Goal: Obtain resource: Obtain resource

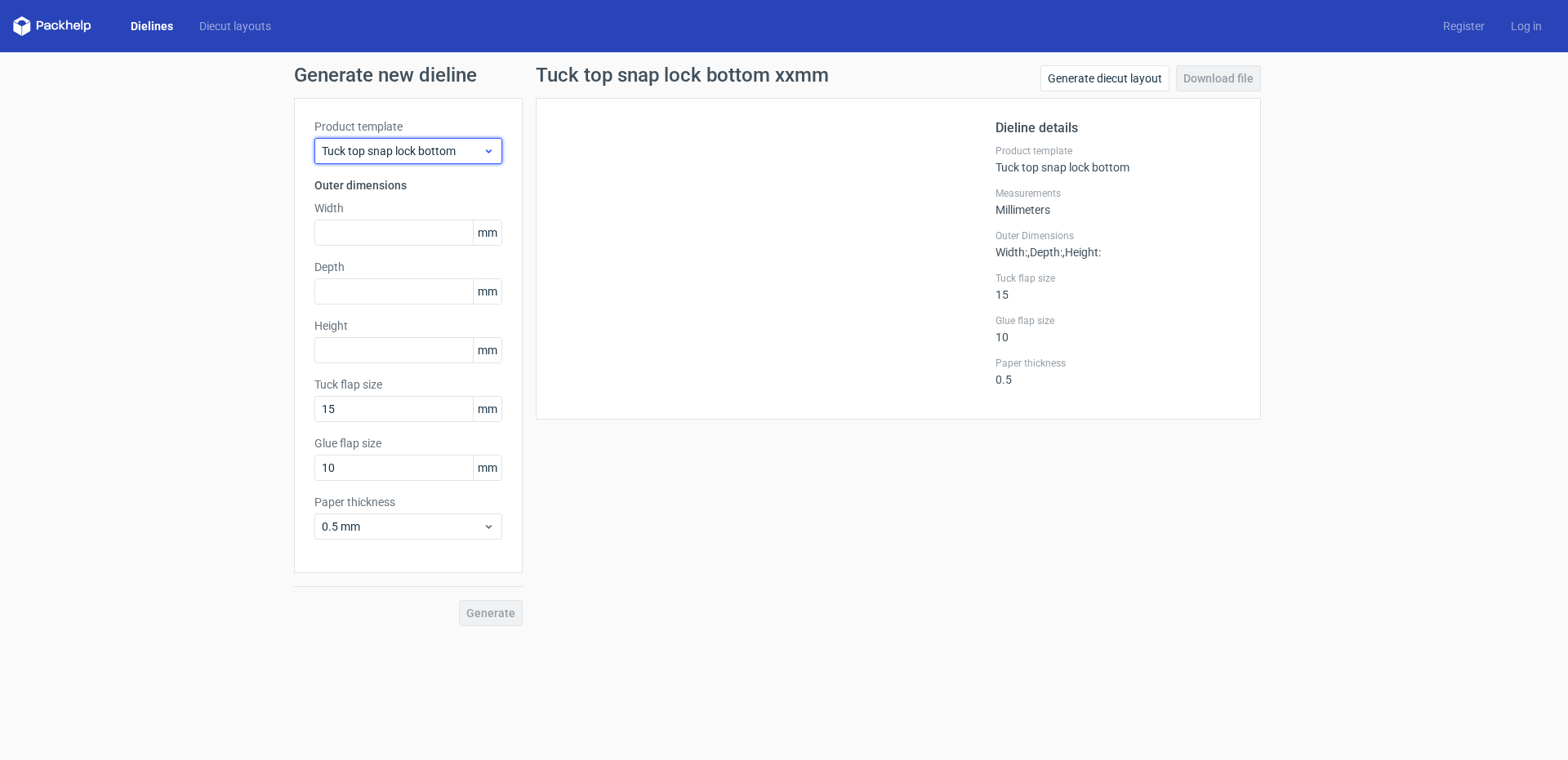
click at [467, 149] on span "Tuck top snap lock bottom" at bounding box center [401, 151] width 160 height 16
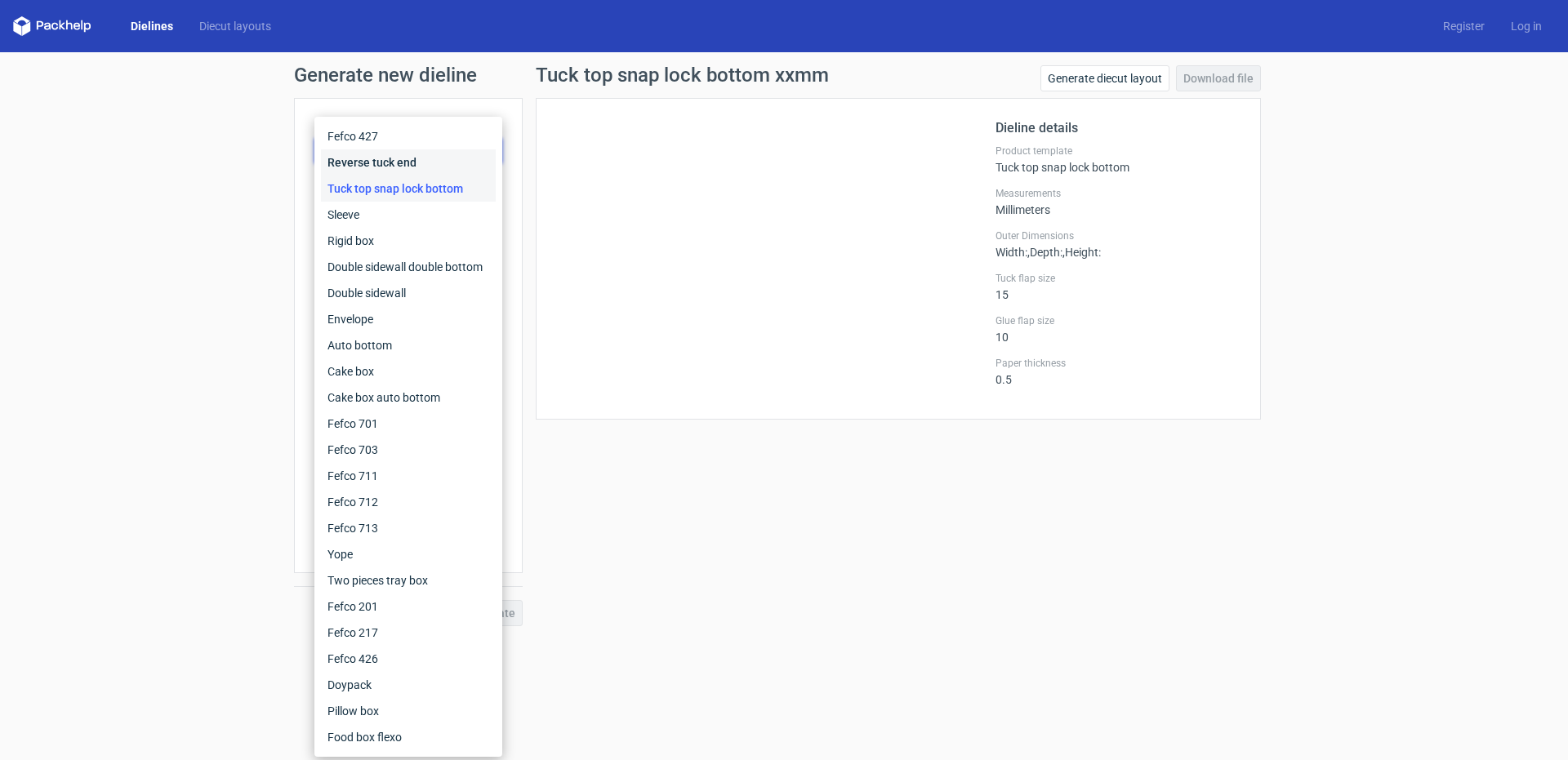
click at [465, 149] on div "Reverse tuck end" at bounding box center [408, 162] width 175 height 27
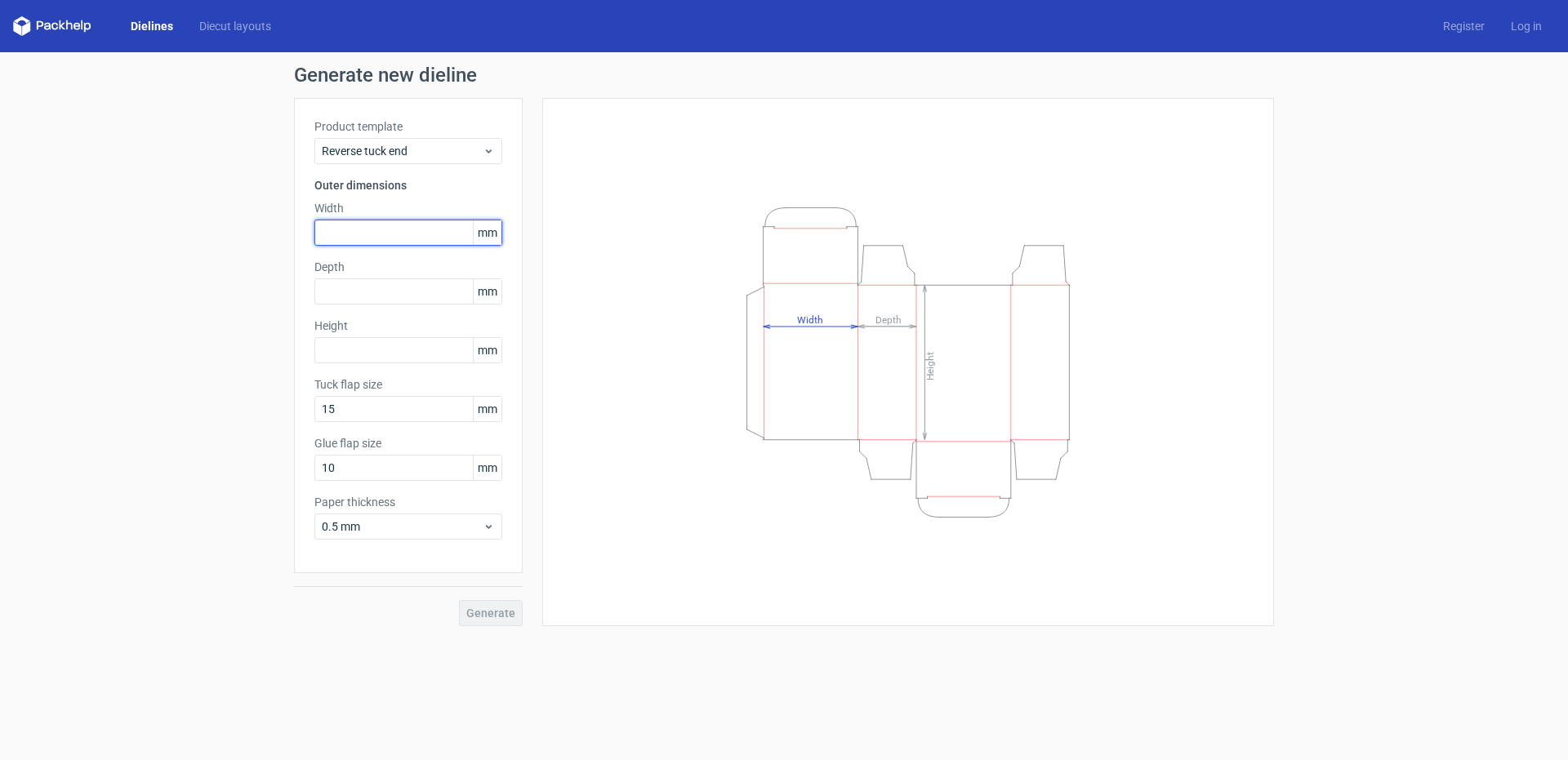
click at [383, 233] on input "text" at bounding box center [408, 232] width 188 height 27
type input "80"
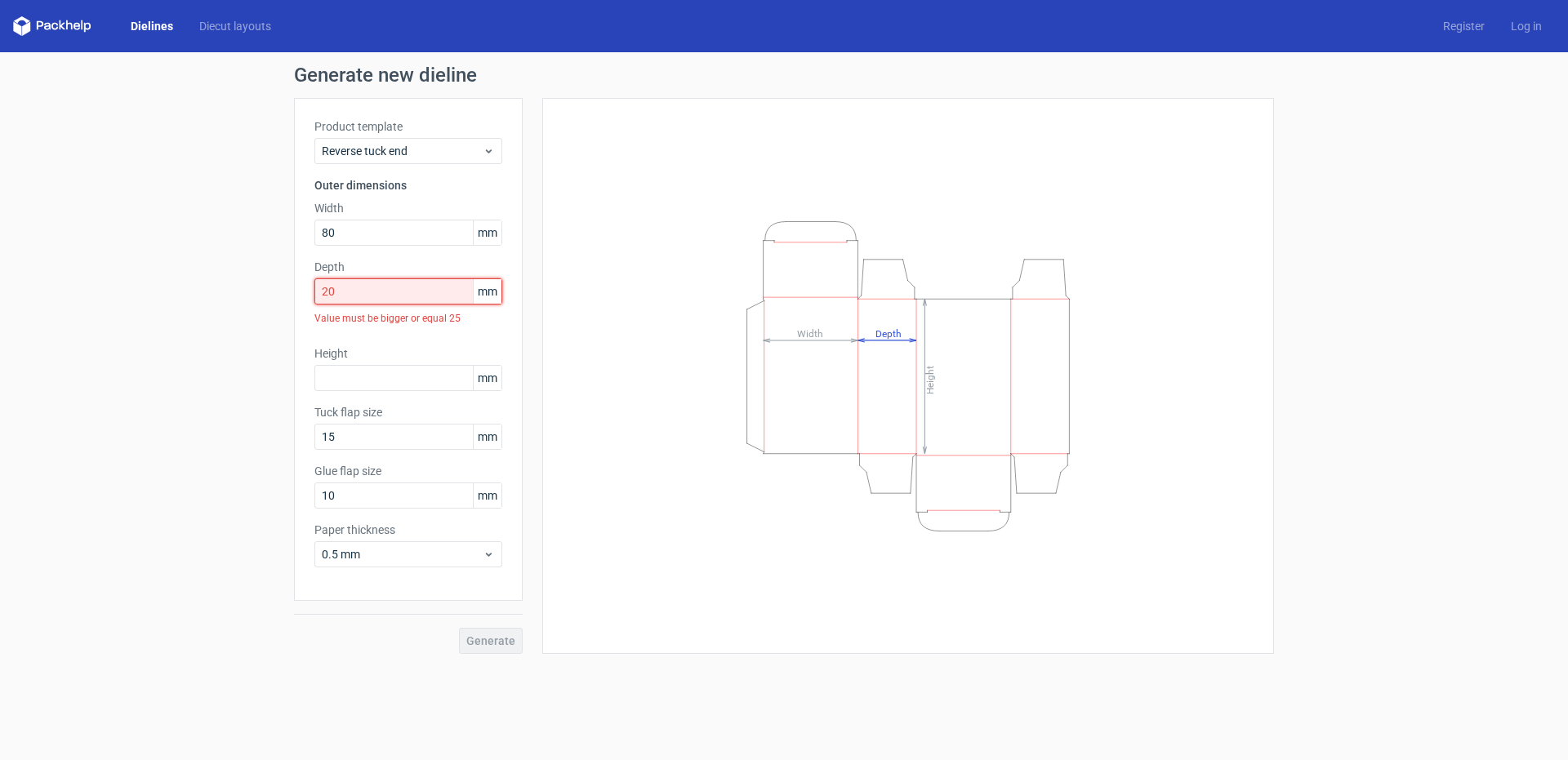
drag, startPoint x: 368, startPoint y: 301, endPoint x: 256, endPoint y: 301, distance: 112.0
click at [260, 302] on div "Generate new dieline Product template Reverse tuck end Outer dimensions Width 8…" at bounding box center [784, 360] width 1568 height 615
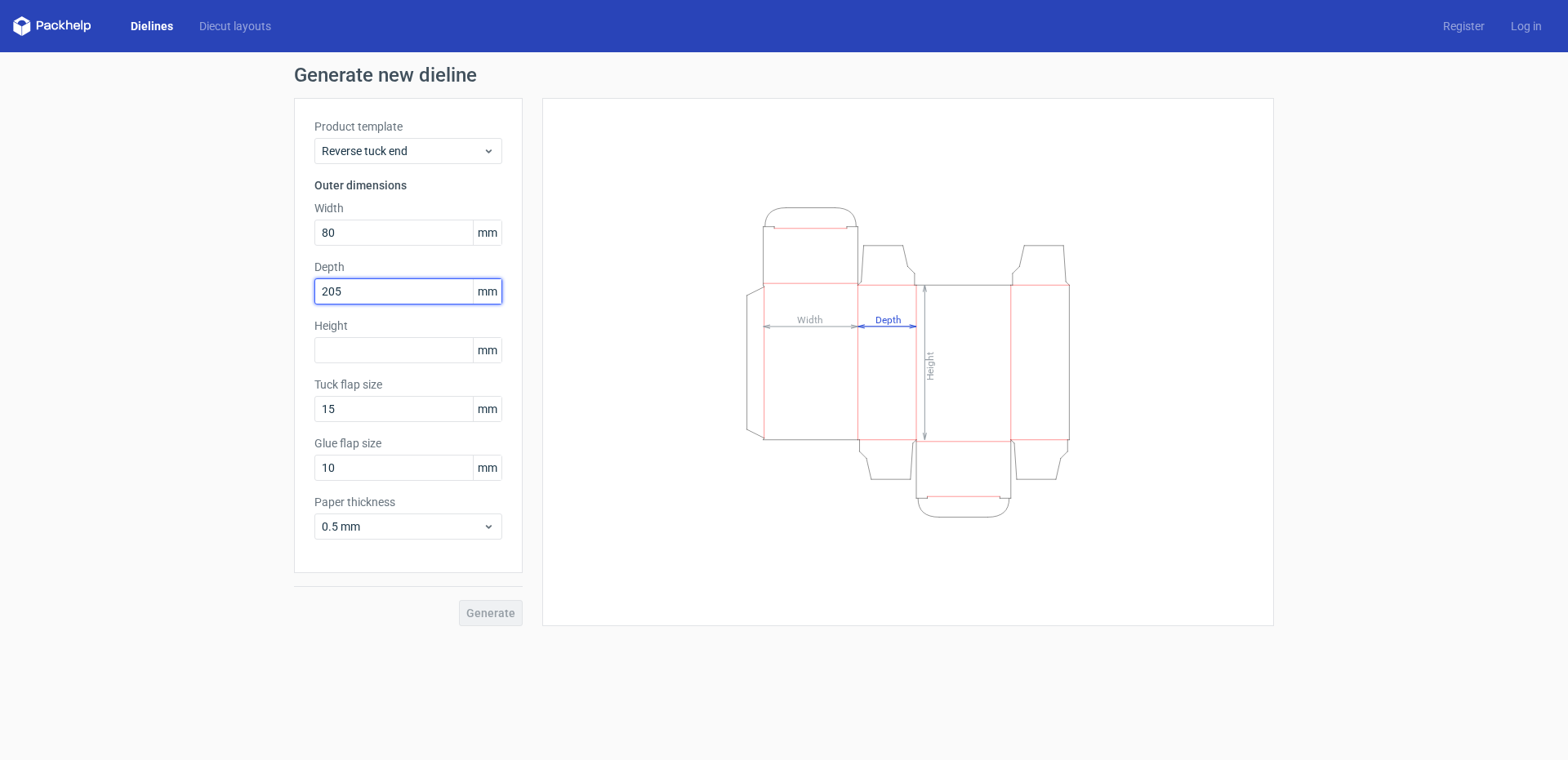
type input "205"
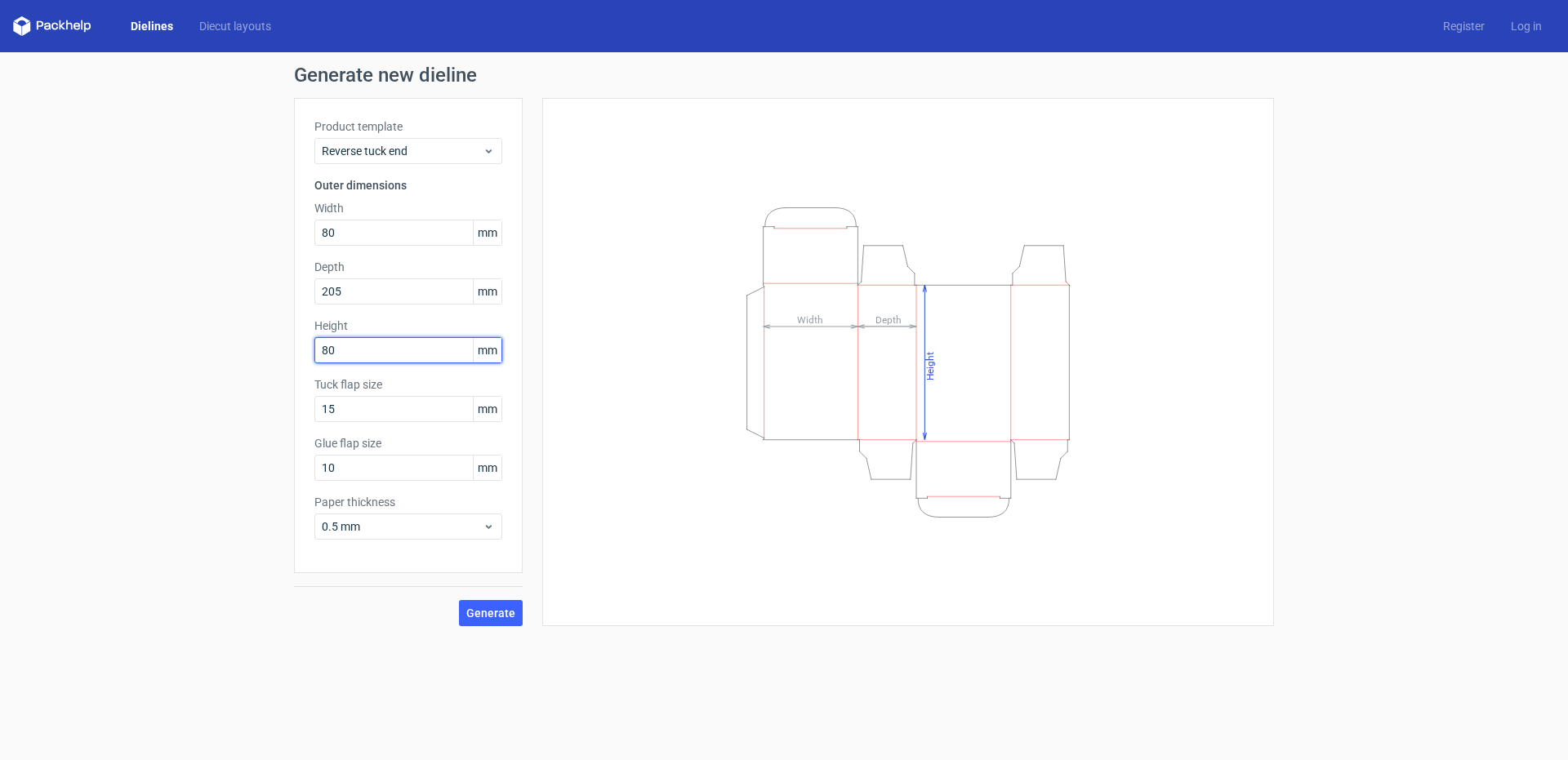
type input "80"
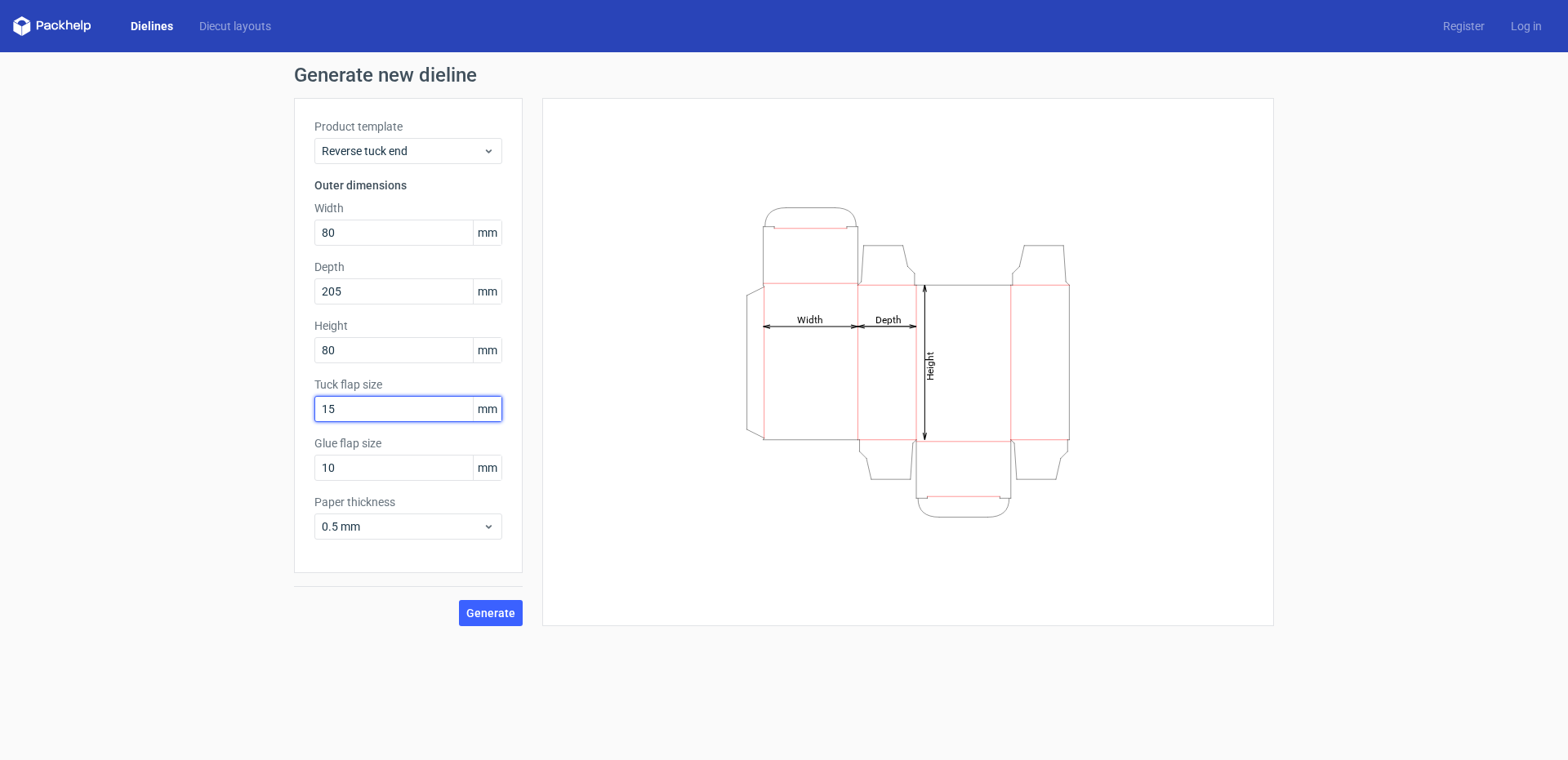
type input "1"
type input "2"
drag, startPoint x: 360, startPoint y: 295, endPoint x: 228, endPoint y: 283, distance: 132.5
click at [228, 283] on div "Generate new dieline Product template Reverse tuck end Outer dimensions Width 8…" at bounding box center [784, 345] width 1568 height 586
click at [575, 370] on div "Height Depth Width" at bounding box center [908, 362] width 691 height 488
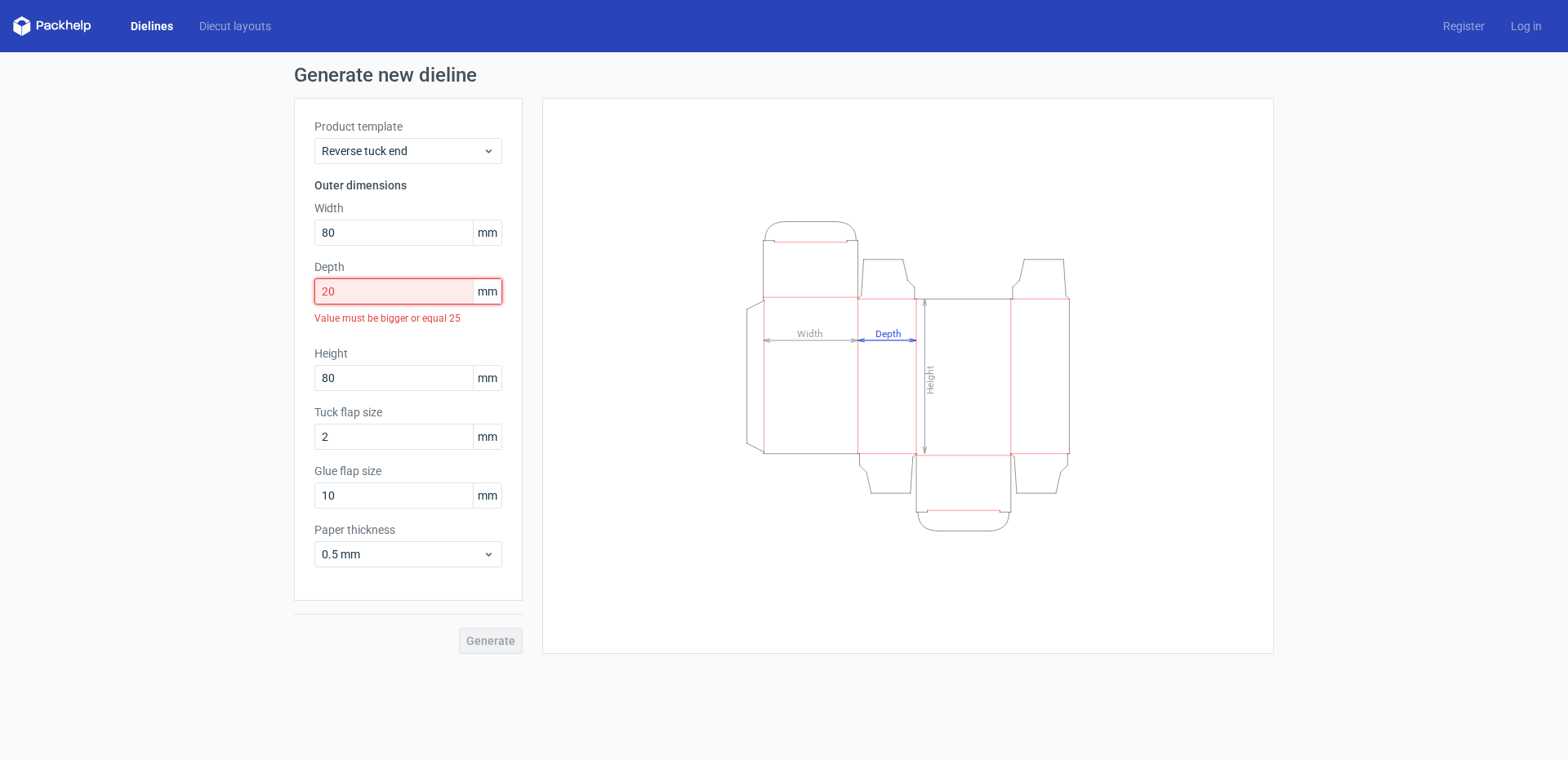
drag, startPoint x: 394, startPoint y: 296, endPoint x: 182, endPoint y: 257, distance: 215.6
click at [184, 258] on div "Generate new dieline Product template Reverse tuck end Outer dimensions Width 8…" at bounding box center [784, 360] width 1568 height 615
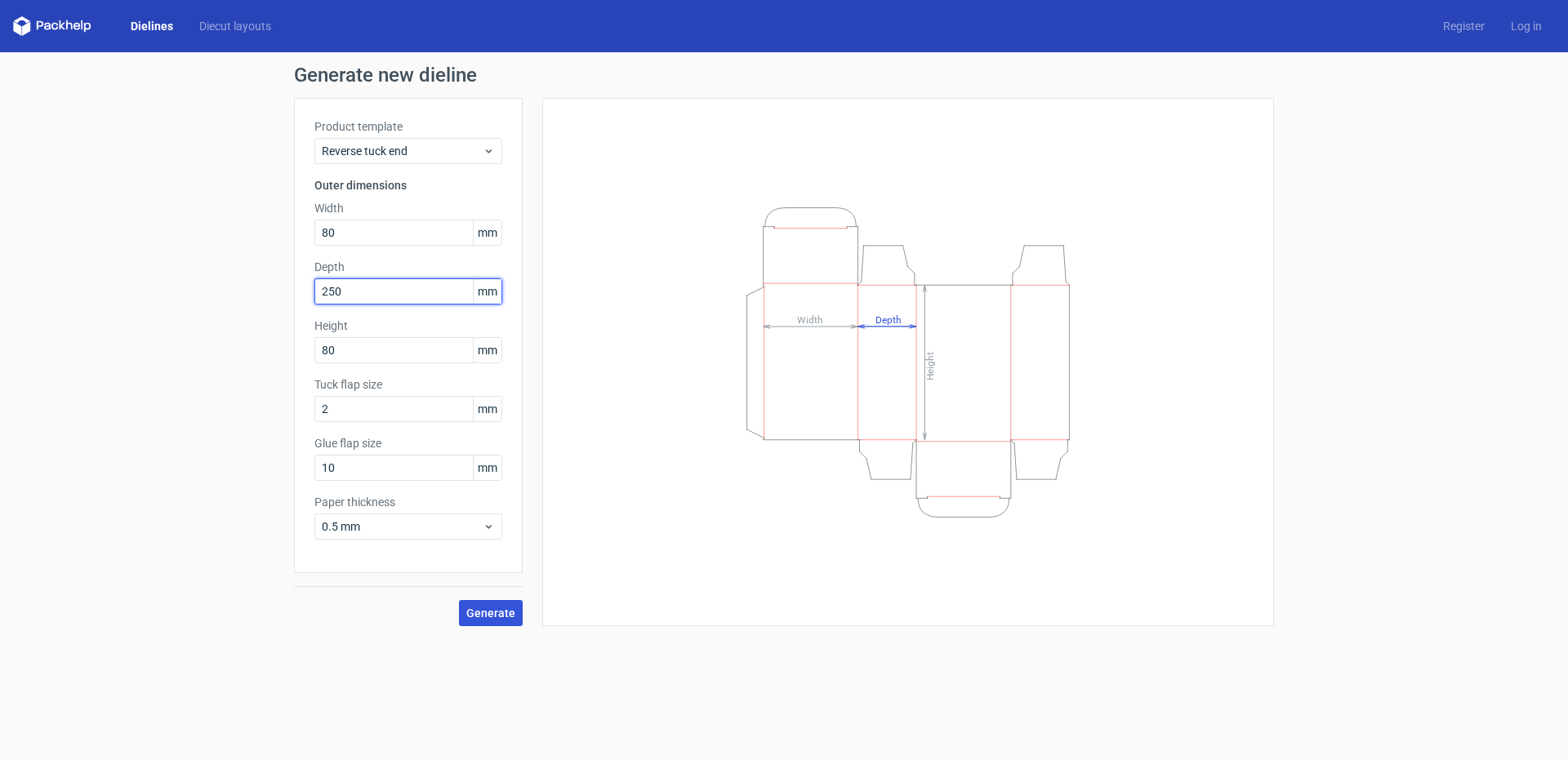
type input "250"
click at [491, 610] on span "Generate" at bounding box center [491, 613] width 49 height 11
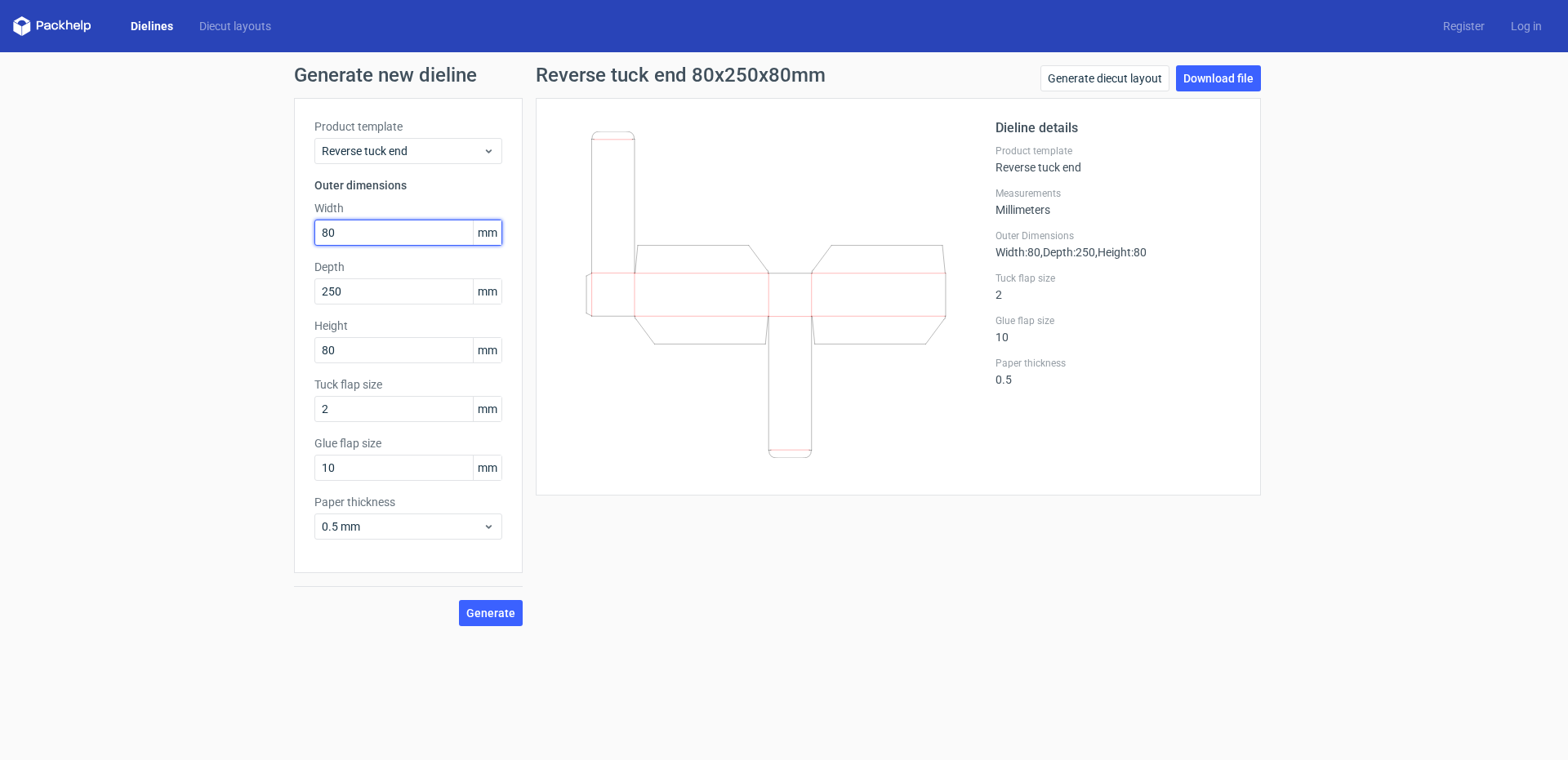
drag, startPoint x: 372, startPoint y: 228, endPoint x: 271, endPoint y: 234, distance: 101.2
click at [271, 234] on div "Generate new dieline Product template Reverse tuck end Outer dimensions Width 8…" at bounding box center [784, 345] width 1568 height 586
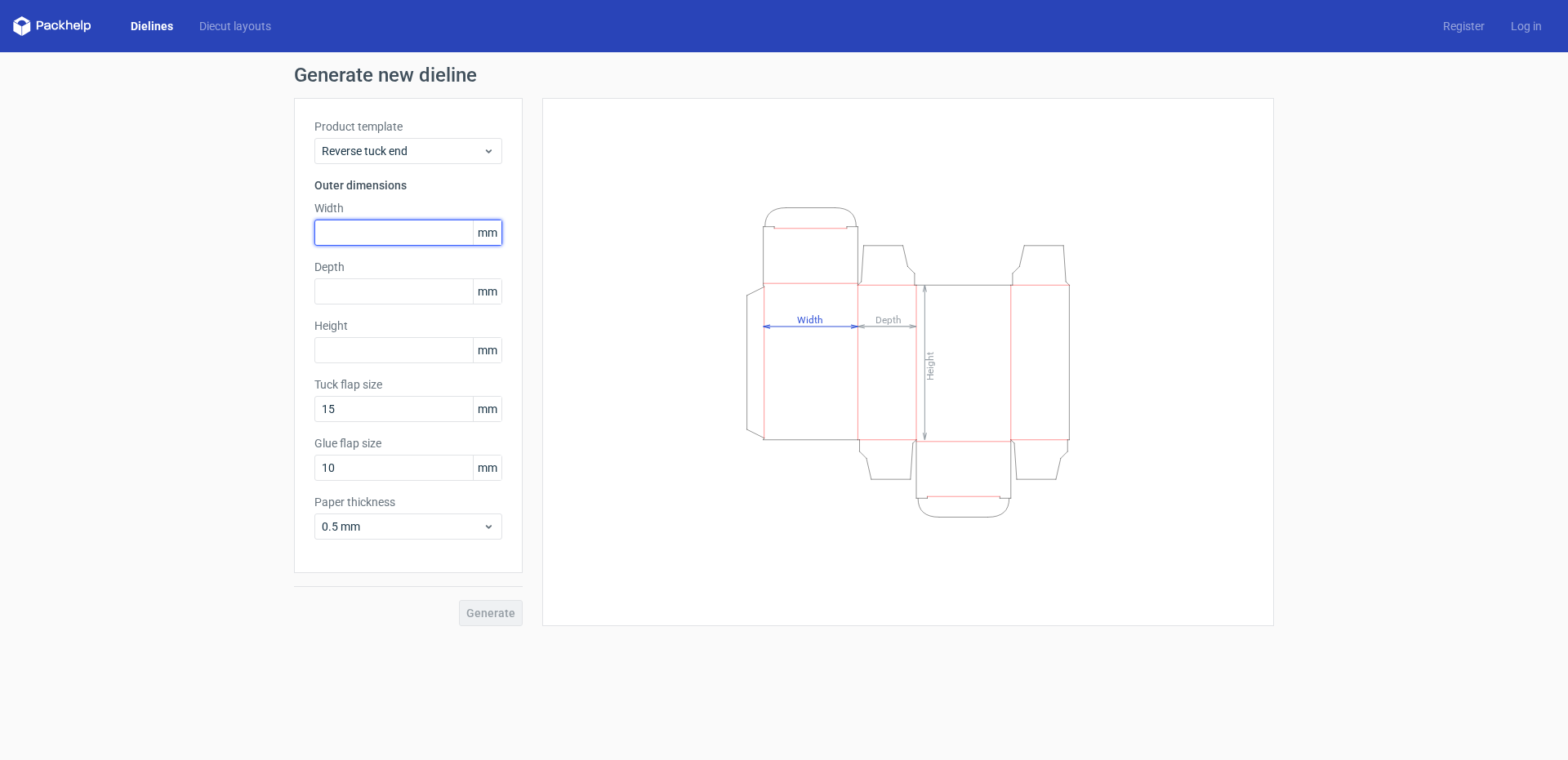
click at [347, 232] on input "text" at bounding box center [408, 232] width 188 height 27
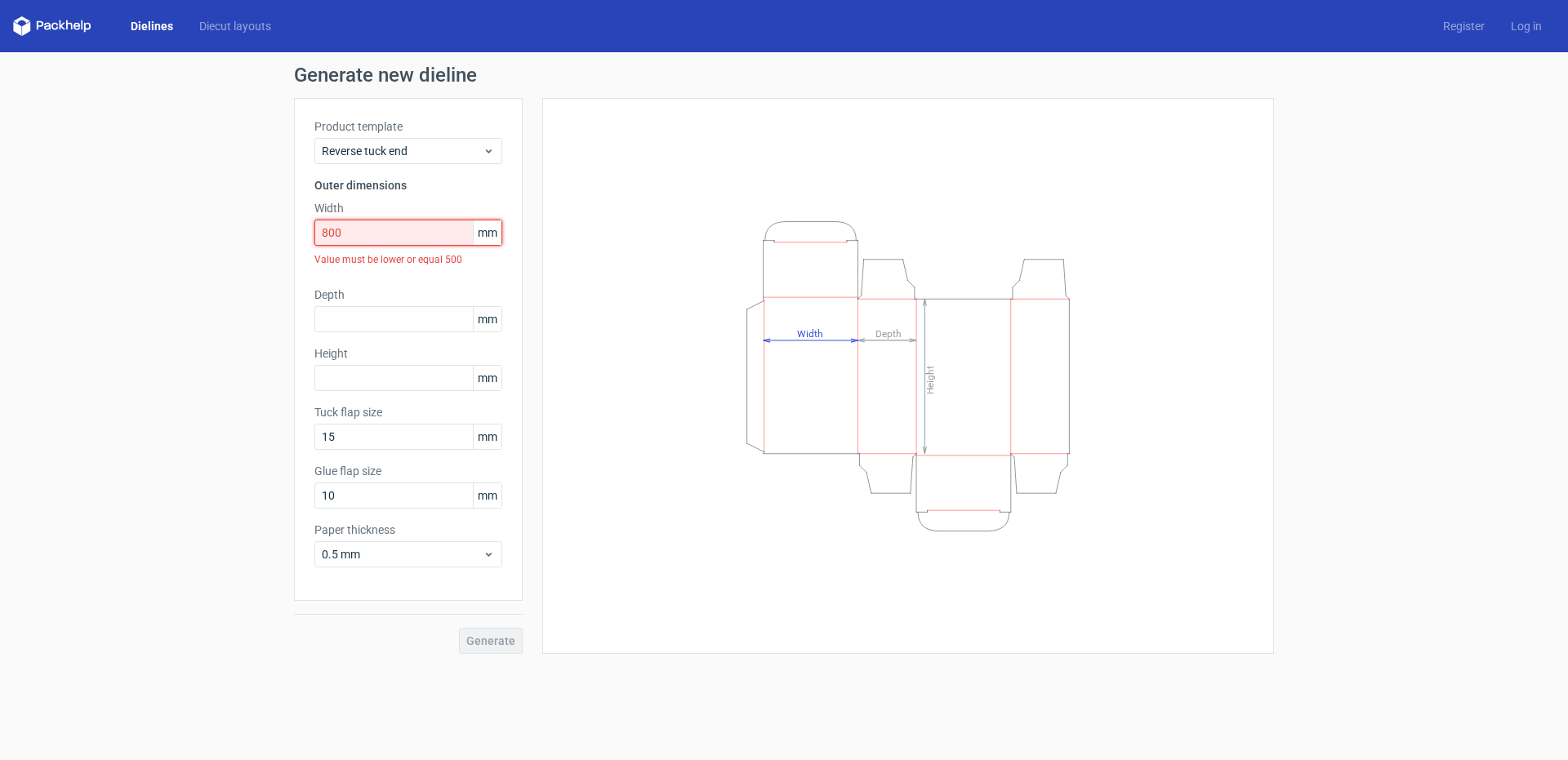
drag, startPoint x: 343, startPoint y: 232, endPoint x: 276, endPoint y: 245, distance: 68.2
click at [276, 245] on div "Generate new dieline Product template Reverse tuck end Outer dimensions Width 8…" at bounding box center [784, 360] width 1568 height 615
click at [819, 374] on icon "Height Depth Width" at bounding box center [907, 377] width 490 height 326
drag, startPoint x: 289, startPoint y: 241, endPoint x: 246, endPoint y: 239, distance: 43.0
click at [246, 239] on div "Generate new dieline Product template Reverse tuck end Outer dimensions Width 8…" at bounding box center [784, 360] width 1568 height 615
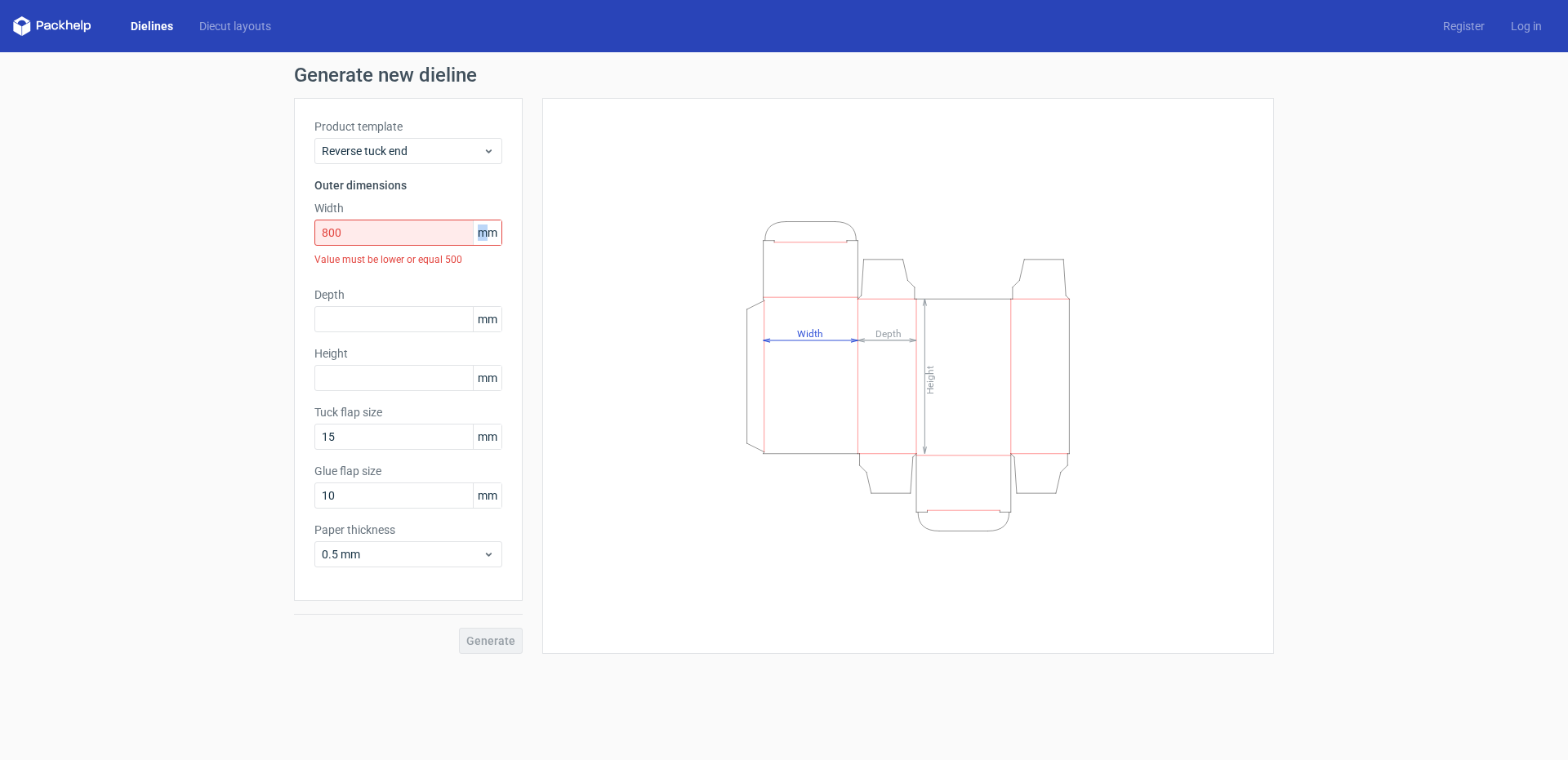
click at [482, 233] on span "mm" at bounding box center [487, 232] width 28 height 25
drag, startPoint x: 374, startPoint y: 231, endPoint x: 189, endPoint y: 218, distance: 185.5
click at [189, 218] on div "Generate new dieline Product template Reverse tuck end Outer dimensions Width 8…" at bounding box center [784, 360] width 1568 height 615
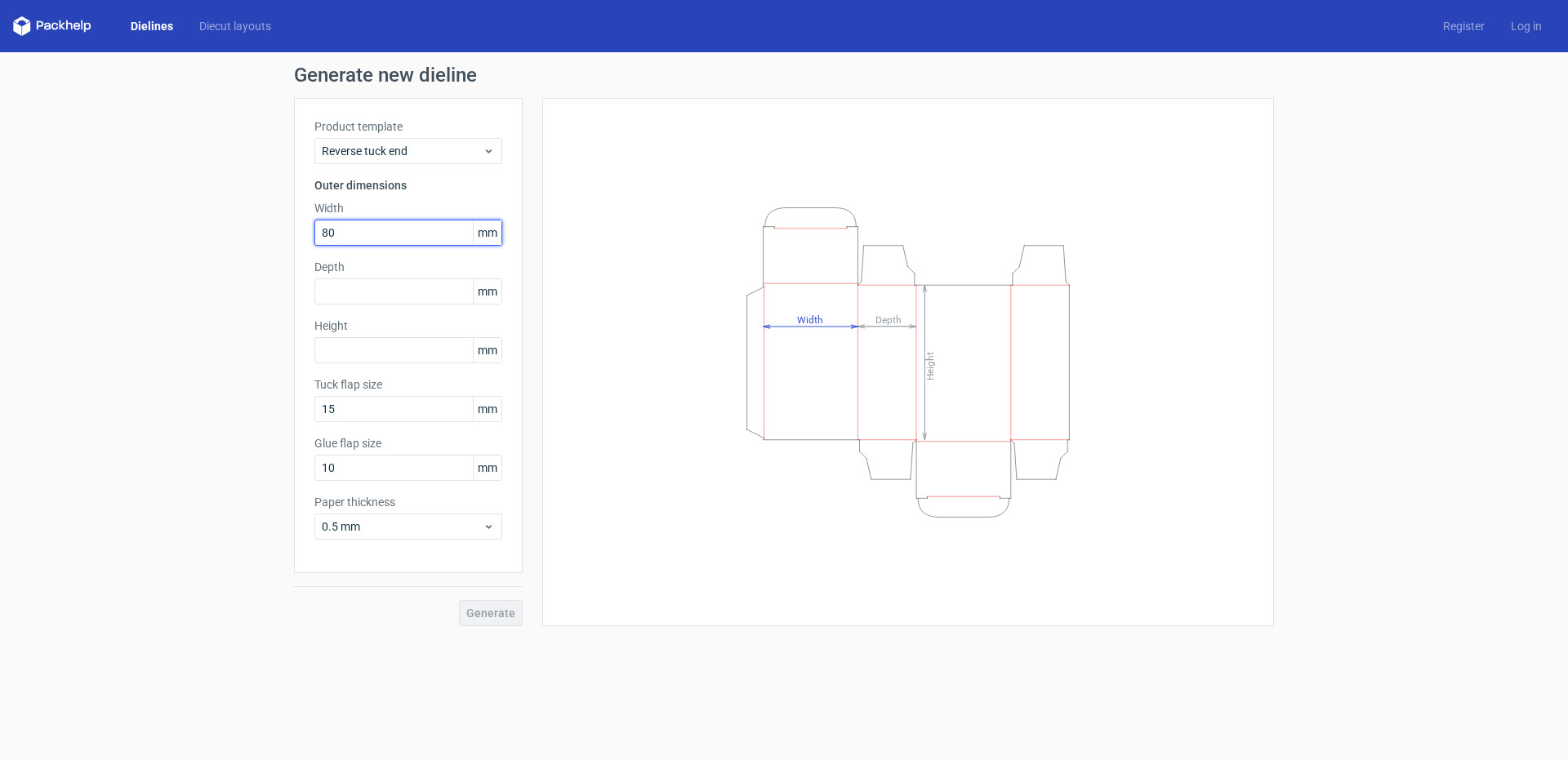
type input "80"
type input "2"
type input "20"
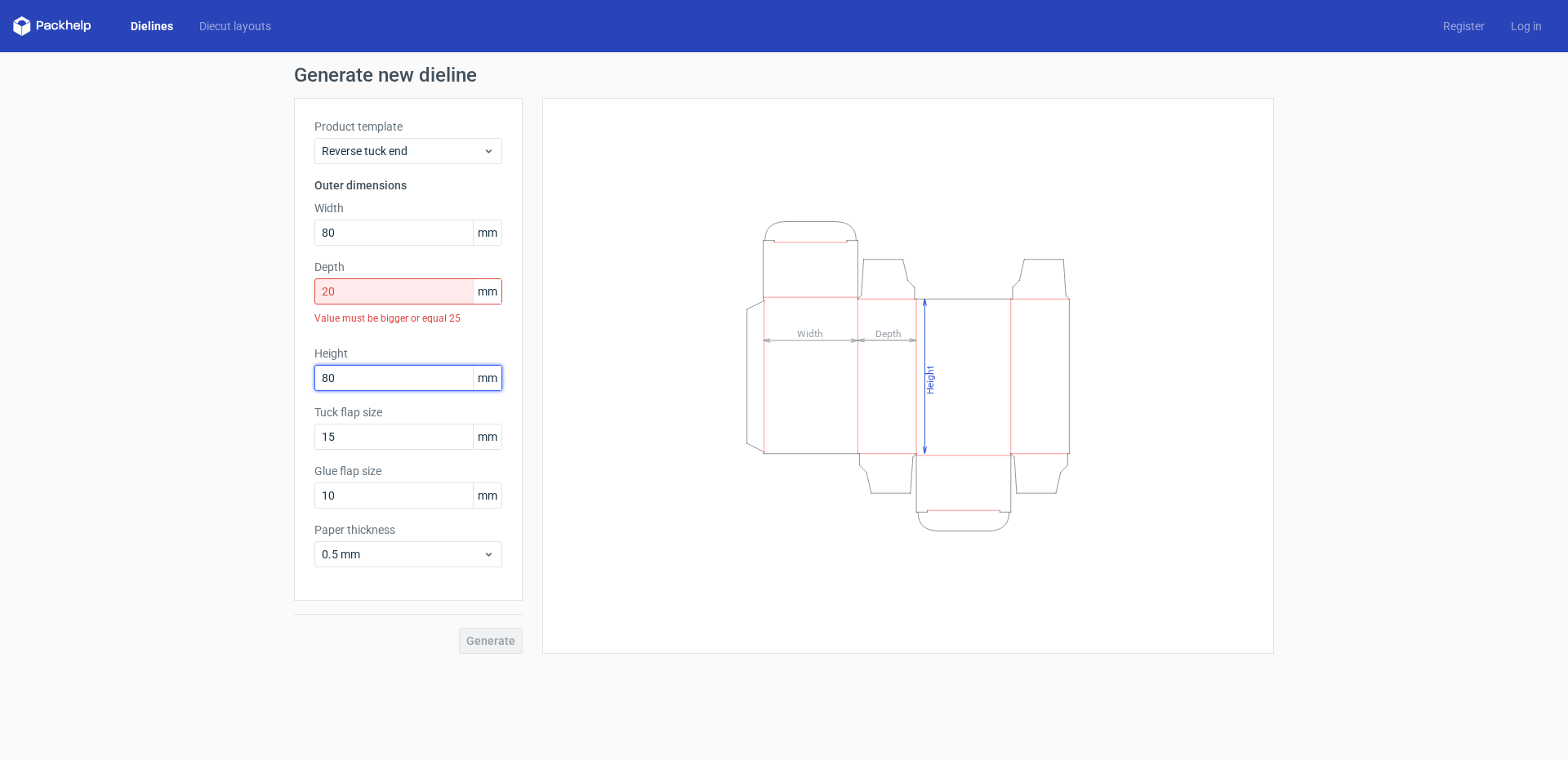
type input "80"
type input "2"
click at [474, 637] on div "Generate" at bounding box center [408, 627] width 229 height 53
drag, startPoint x: 362, startPoint y: 290, endPoint x: 225, endPoint y: 289, distance: 137.0
click at [225, 289] on div "Generate new dieline Product template Reverse tuck end Outer dimensions Width 8…" at bounding box center [784, 360] width 1568 height 615
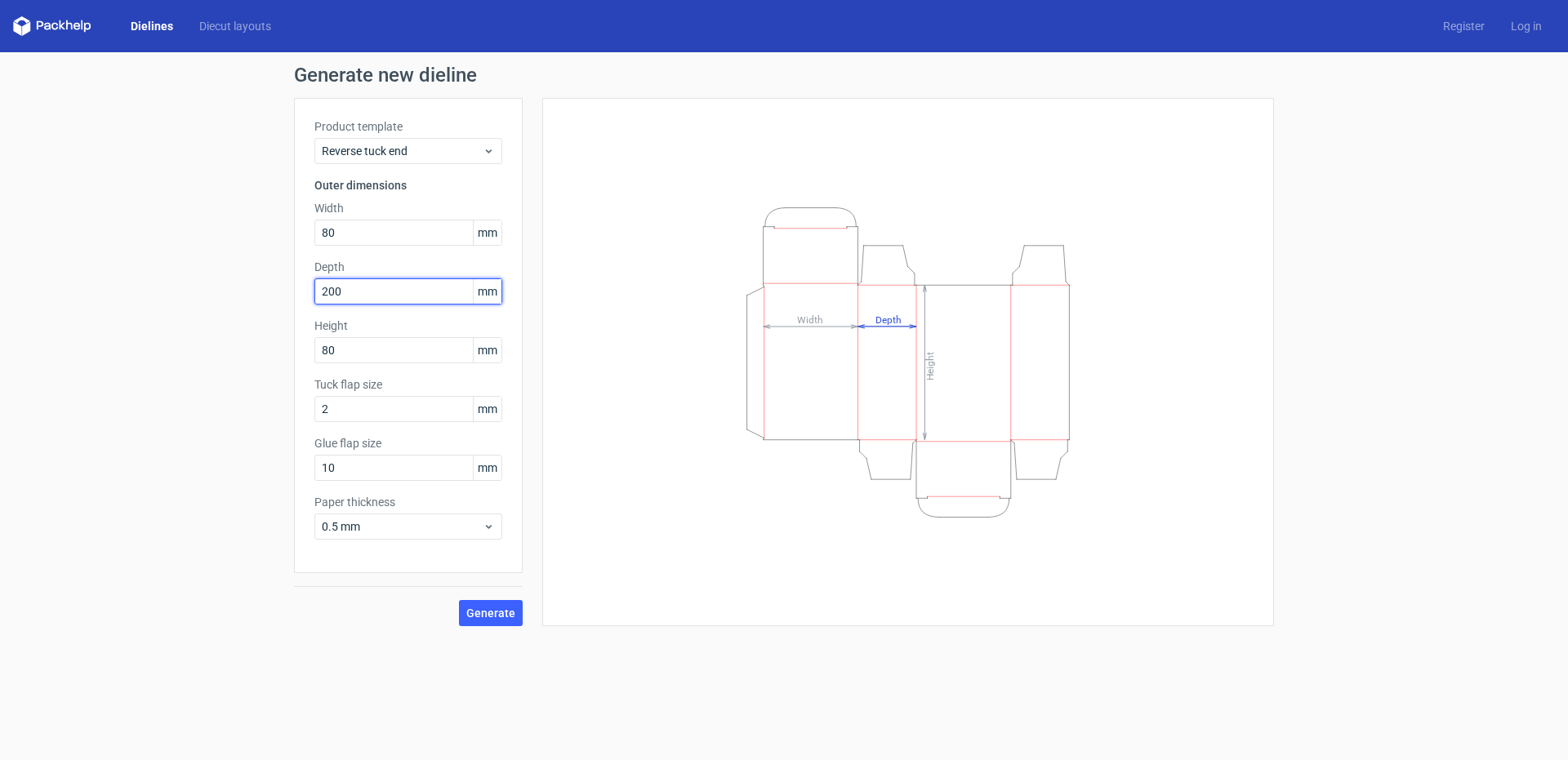
type input "200"
click at [663, 576] on div "Height Depth Width" at bounding box center [908, 362] width 691 height 488
click at [495, 610] on span "Generate" at bounding box center [491, 613] width 49 height 11
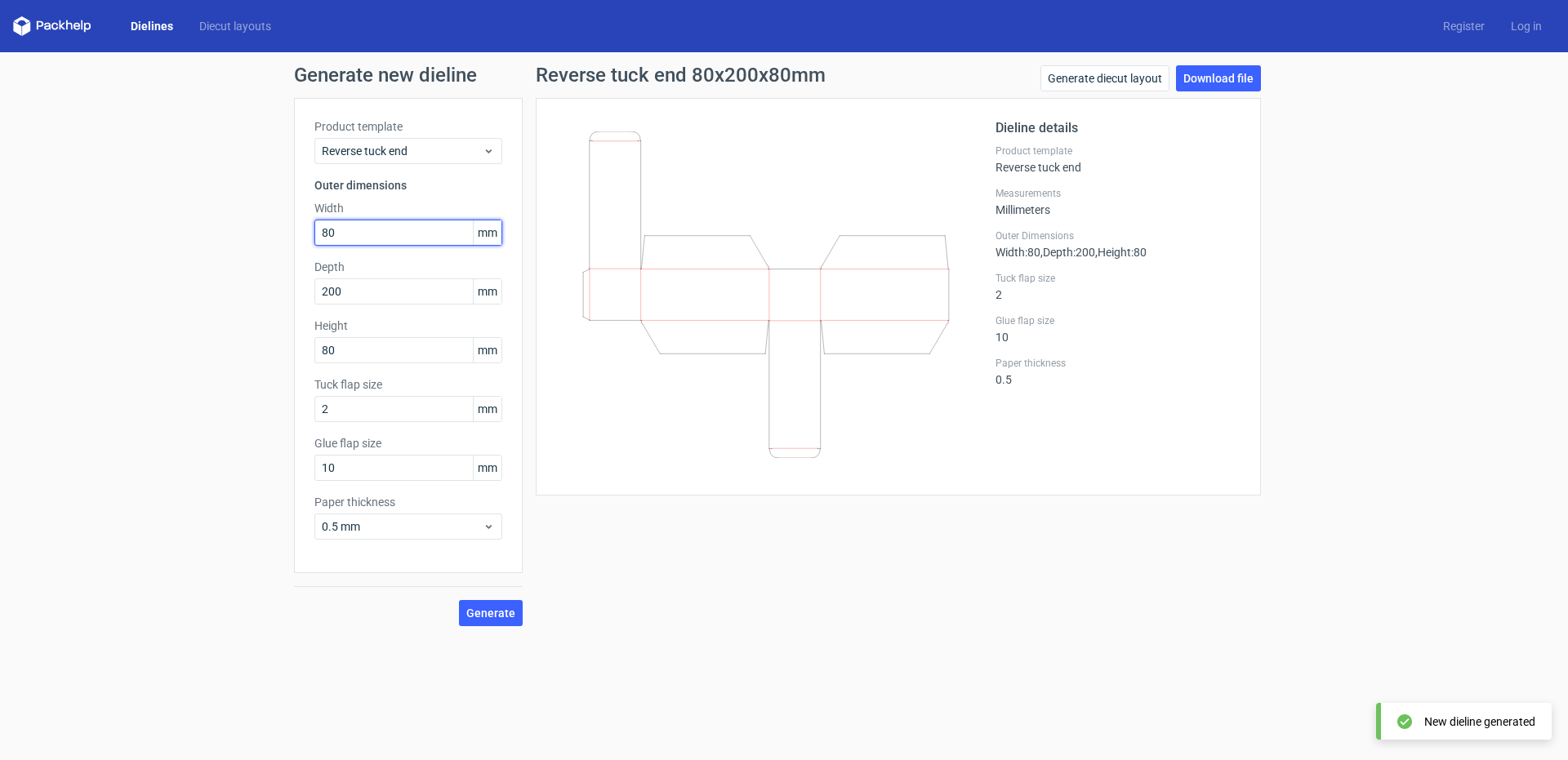
drag, startPoint x: 284, startPoint y: 232, endPoint x: 215, endPoint y: 211, distance: 72.1
click at [215, 211] on div "Generate new dieline Product template Reverse tuck end Outer dimensions Width 8…" at bounding box center [784, 345] width 1568 height 586
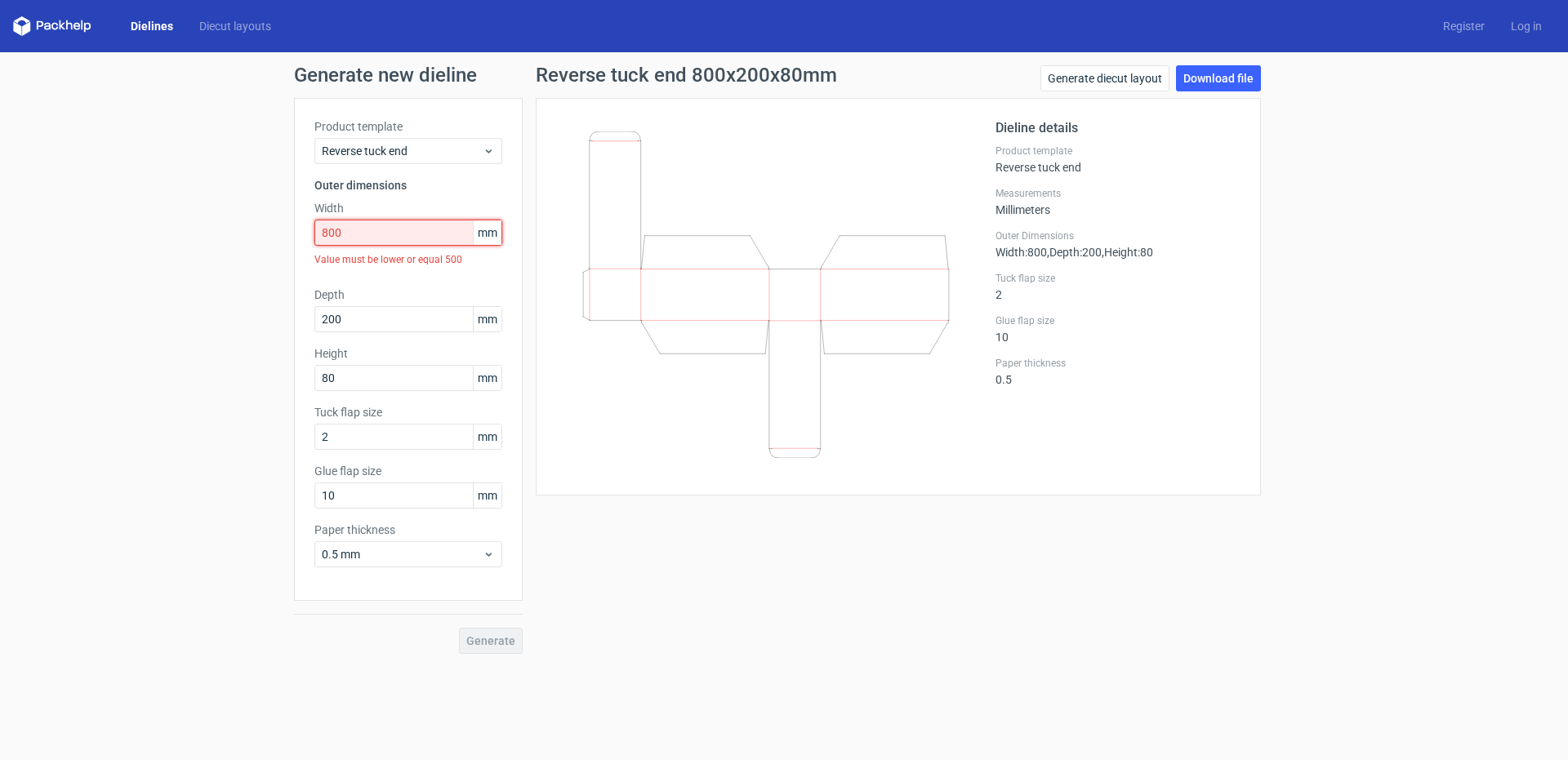
click at [0, 140] on div "Generate new dieline Product template Reverse tuck end Outer dimensions Width 8…" at bounding box center [784, 360] width 1568 height 615
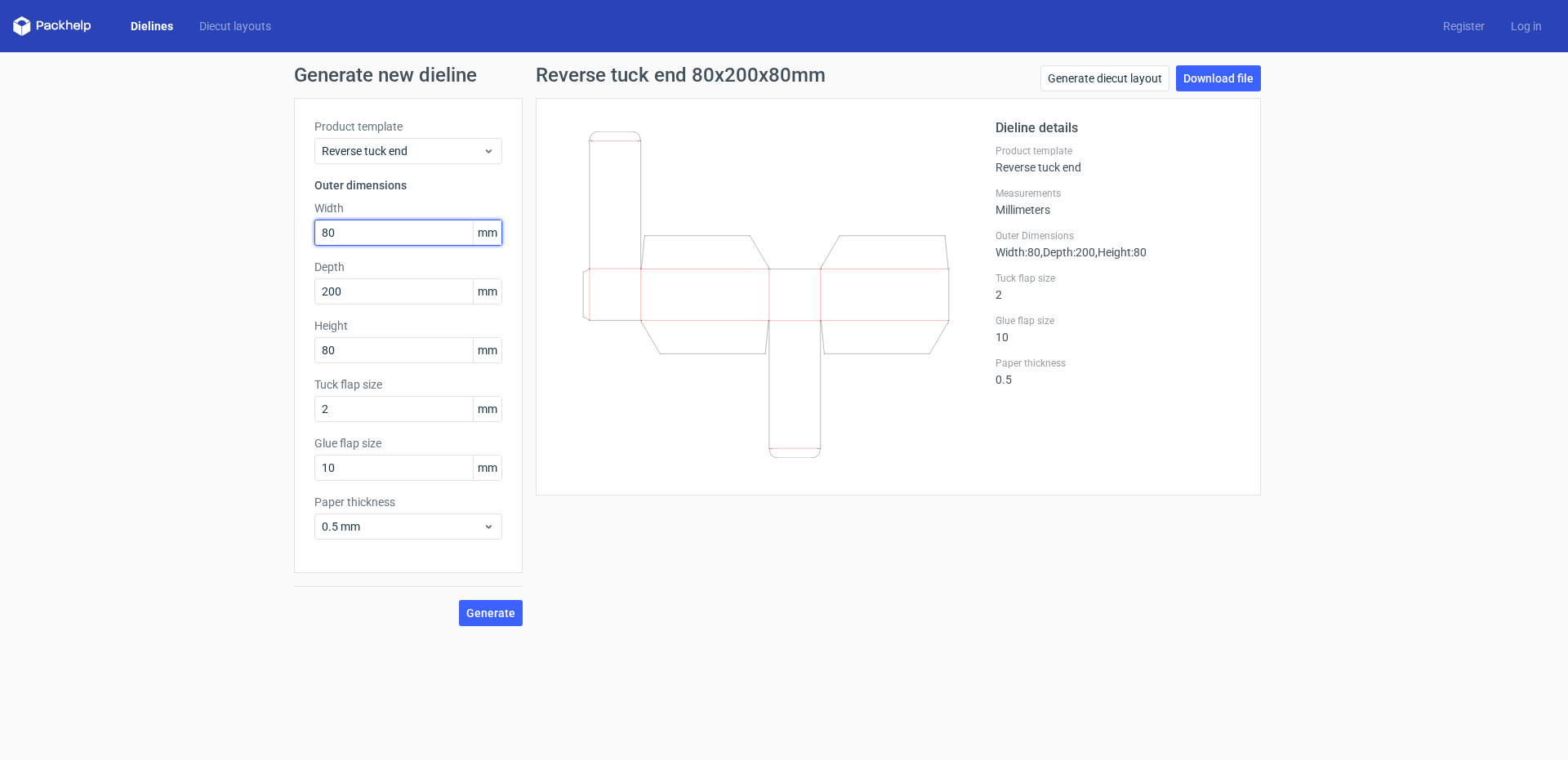
type input "80"
type input "20"
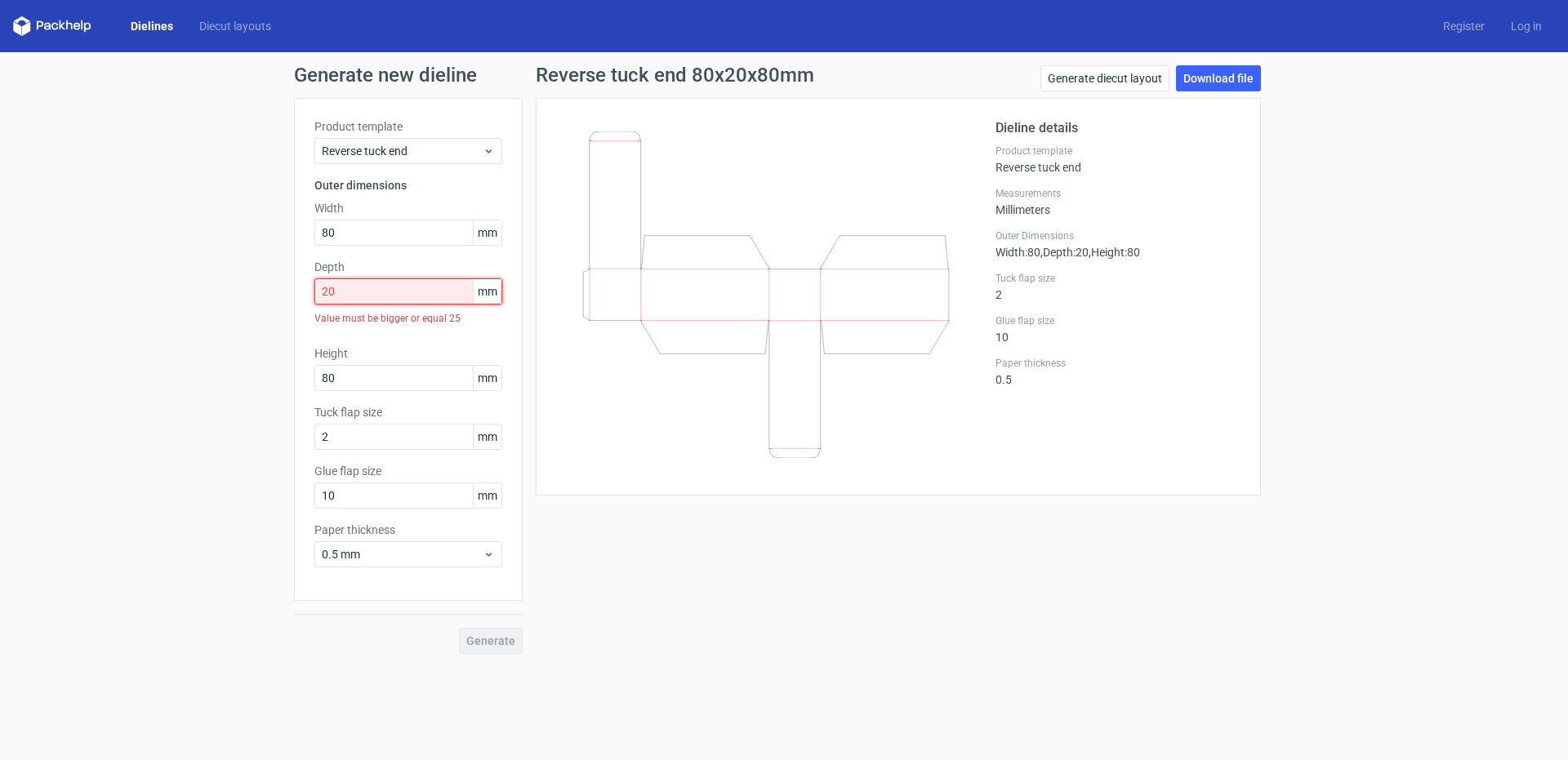
click at [369, 295] on input "20" at bounding box center [408, 291] width 188 height 27
click at [356, 224] on input "80" at bounding box center [408, 232] width 188 height 27
drag, startPoint x: 354, startPoint y: 225, endPoint x: 210, endPoint y: 194, distance: 147.3
click at [216, 195] on div "Generate new dieline Product template Reverse tuck end Outer dimensions Width 8…" at bounding box center [784, 360] width 1568 height 615
type input "80"
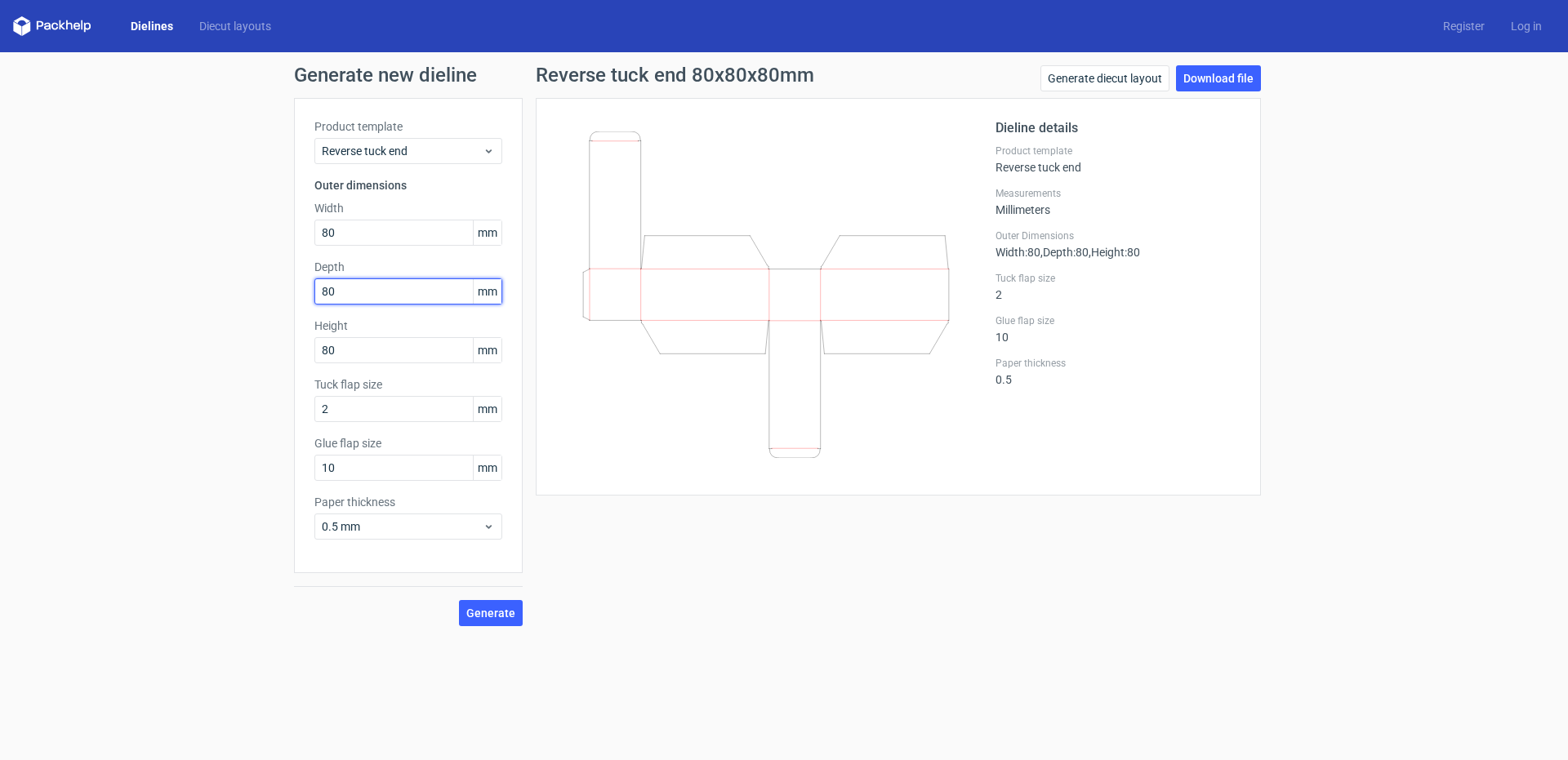
type input "80"
type input "20"
click at [594, 573] on div "Reverse tuck end 80x80x20mm Generate diecut layout Download file Dieline detail…" at bounding box center [898, 345] width 751 height 561
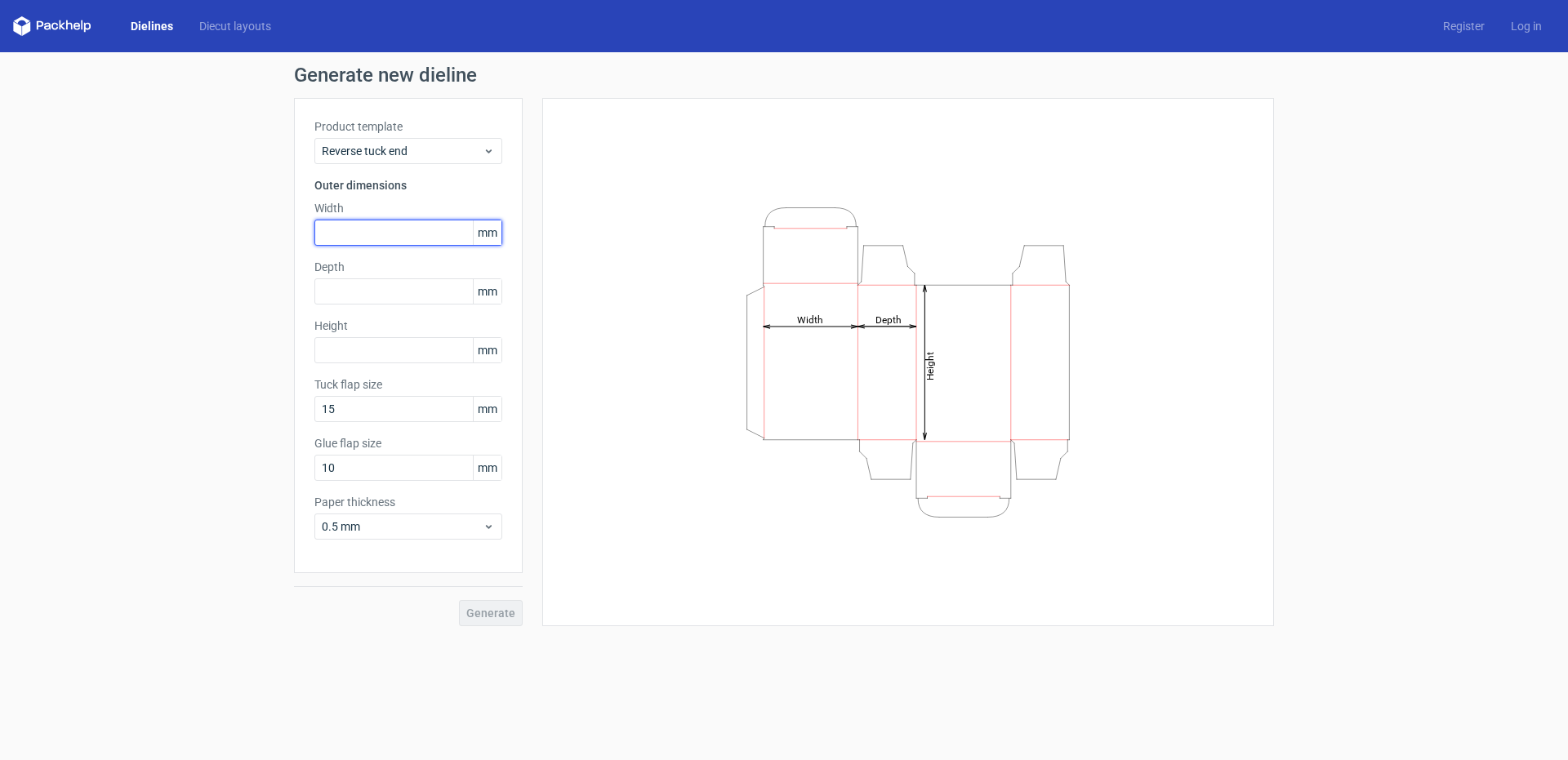
click at [358, 228] on input "text" at bounding box center [408, 232] width 188 height 27
type input "80"
type input "20"
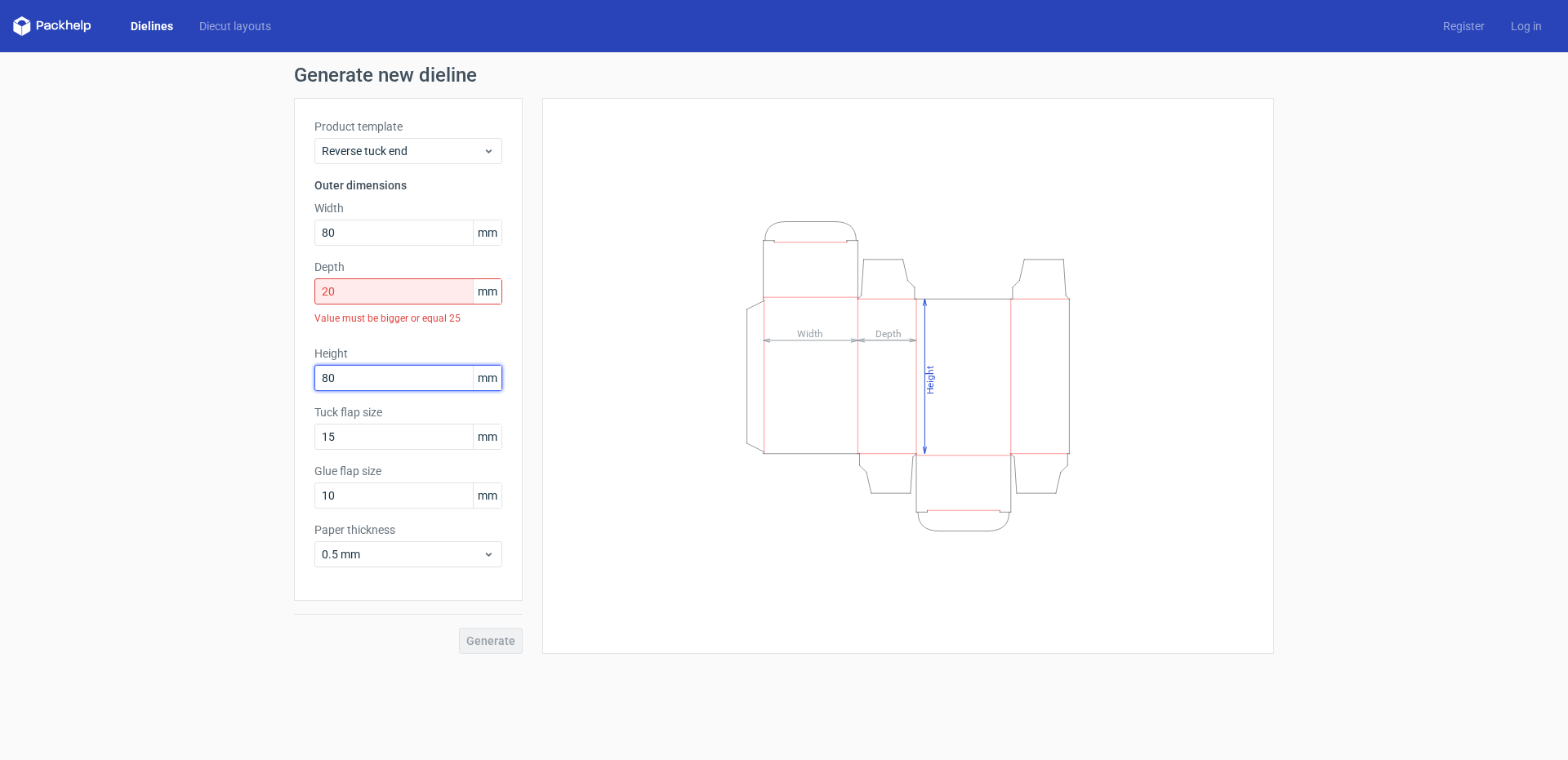
type input "80"
drag, startPoint x: 335, startPoint y: 301, endPoint x: 274, endPoint y: 294, distance: 61.4
click at [279, 296] on div "Generate new dieline Product template Reverse tuck end Outer dimensions Width 8…" at bounding box center [784, 360] width 1568 height 615
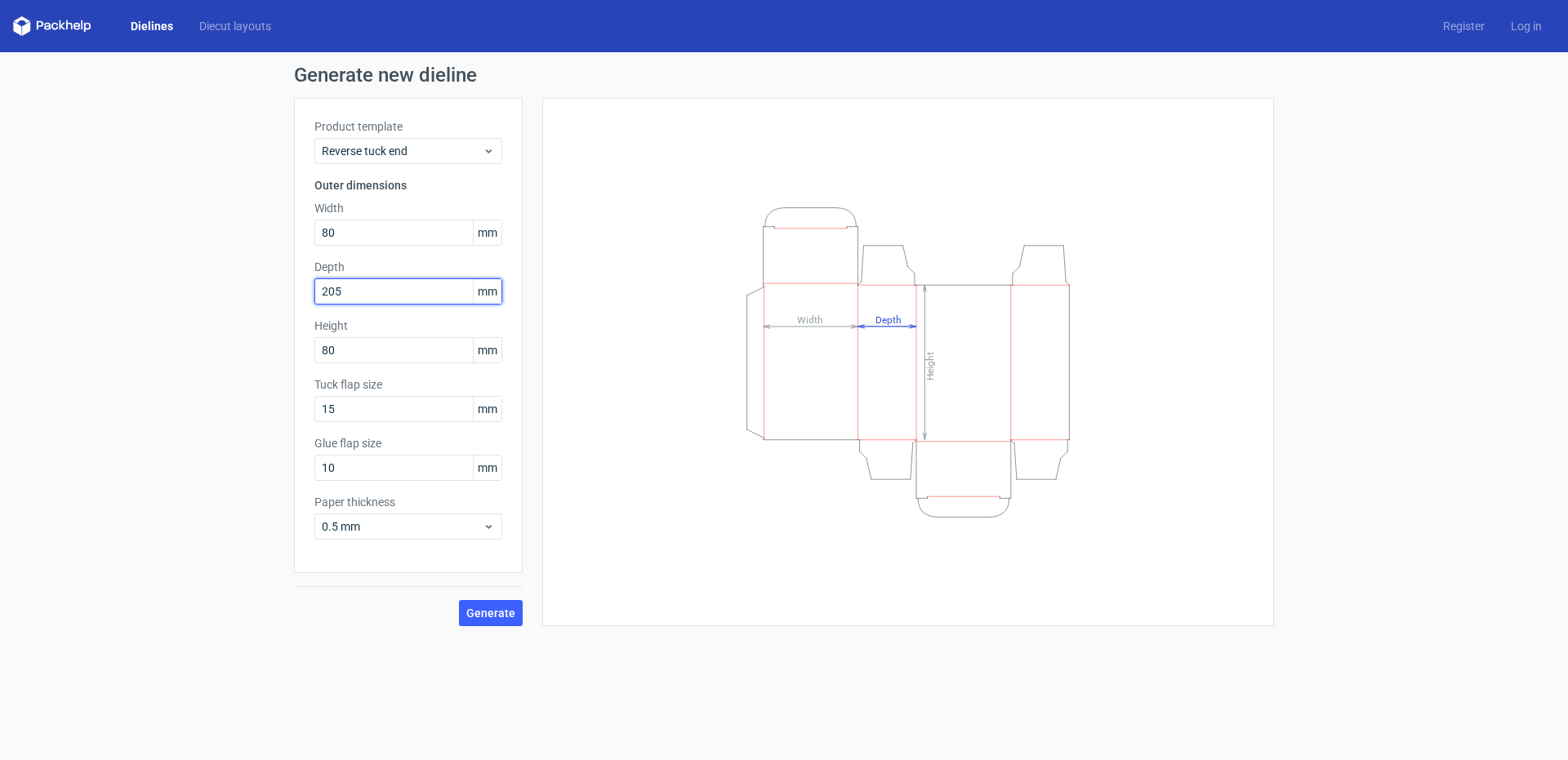
type input "205"
click at [496, 618] on span "Generate" at bounding box center [491, 613] width 49 height 11
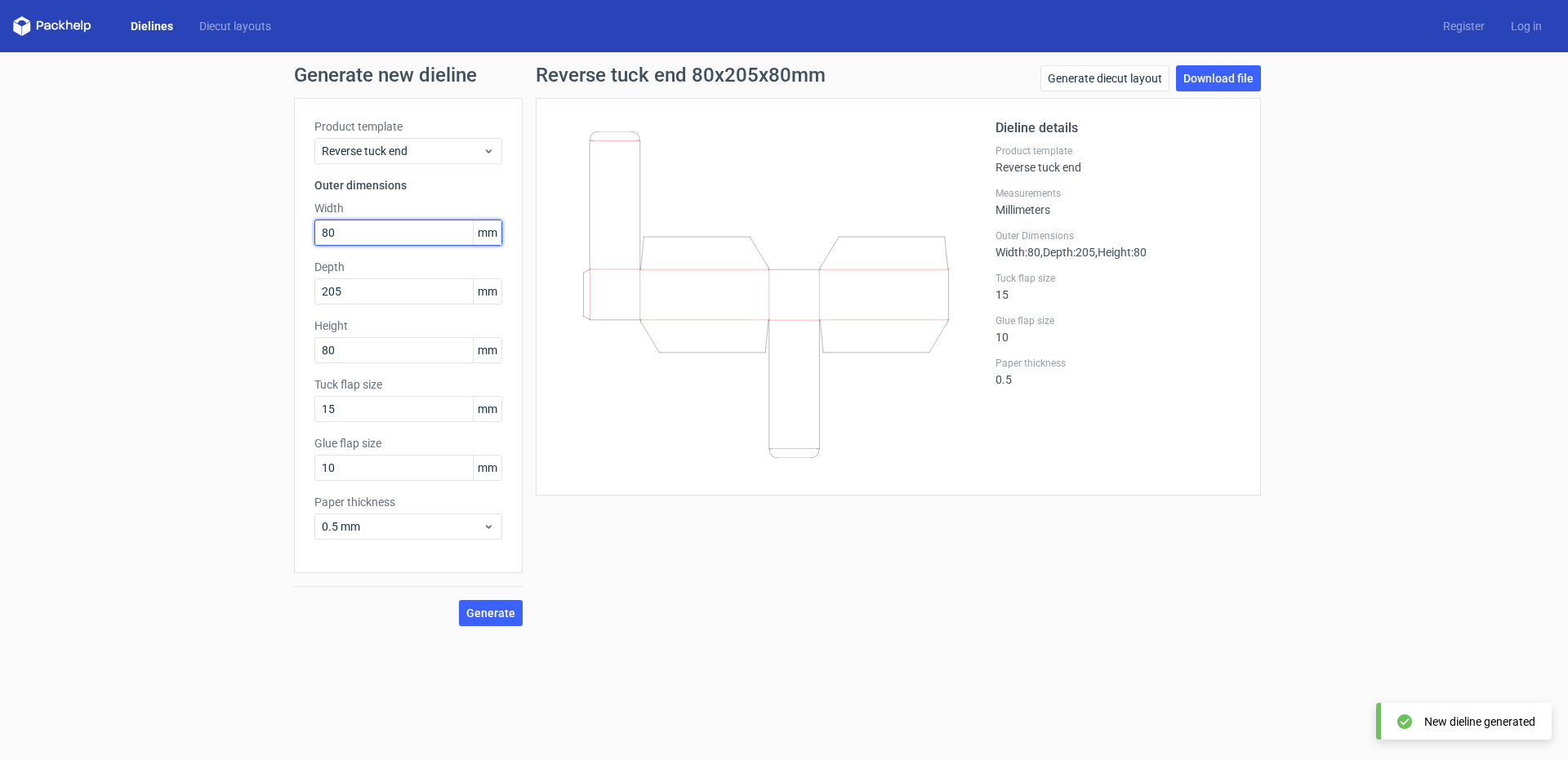
drag, startPoint x: 361, startPoint y: 234, endPoint x: 254, endPoint y: 219, distance: 108.0
click at [263, 223] on div "Generate new dieline Product template Reverse tuck end Outer dimensions Width 8…" at bounding box center [784, 345] width 1568 height 586
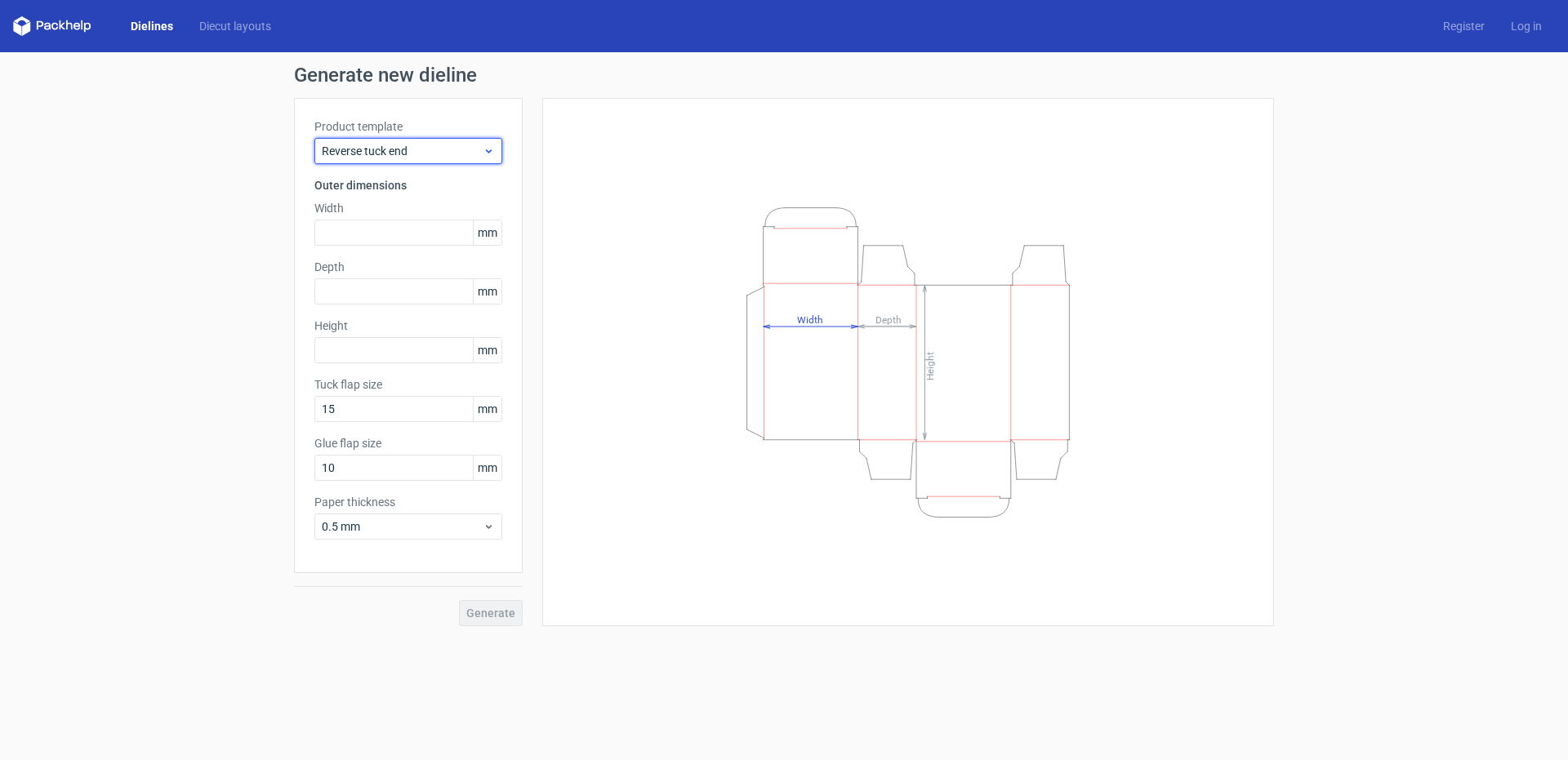
click at [406, 156] on span "Reverse tuck end" at bounding box center [401, 151] width 160 height 16
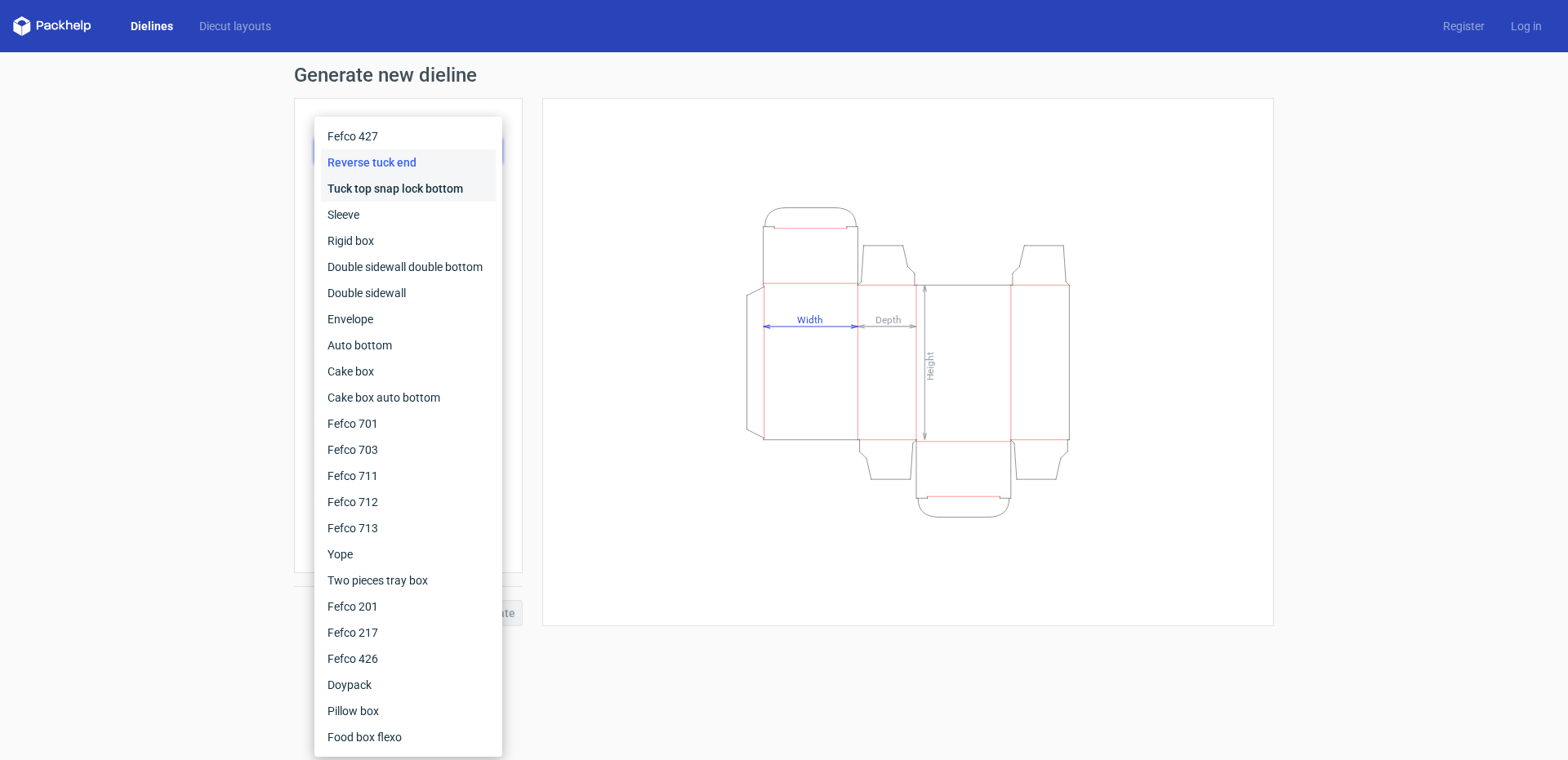
click at [438, 192] on div "Tuck top snap lock bottom" at bounding box center [408, 189] width 175 height 27
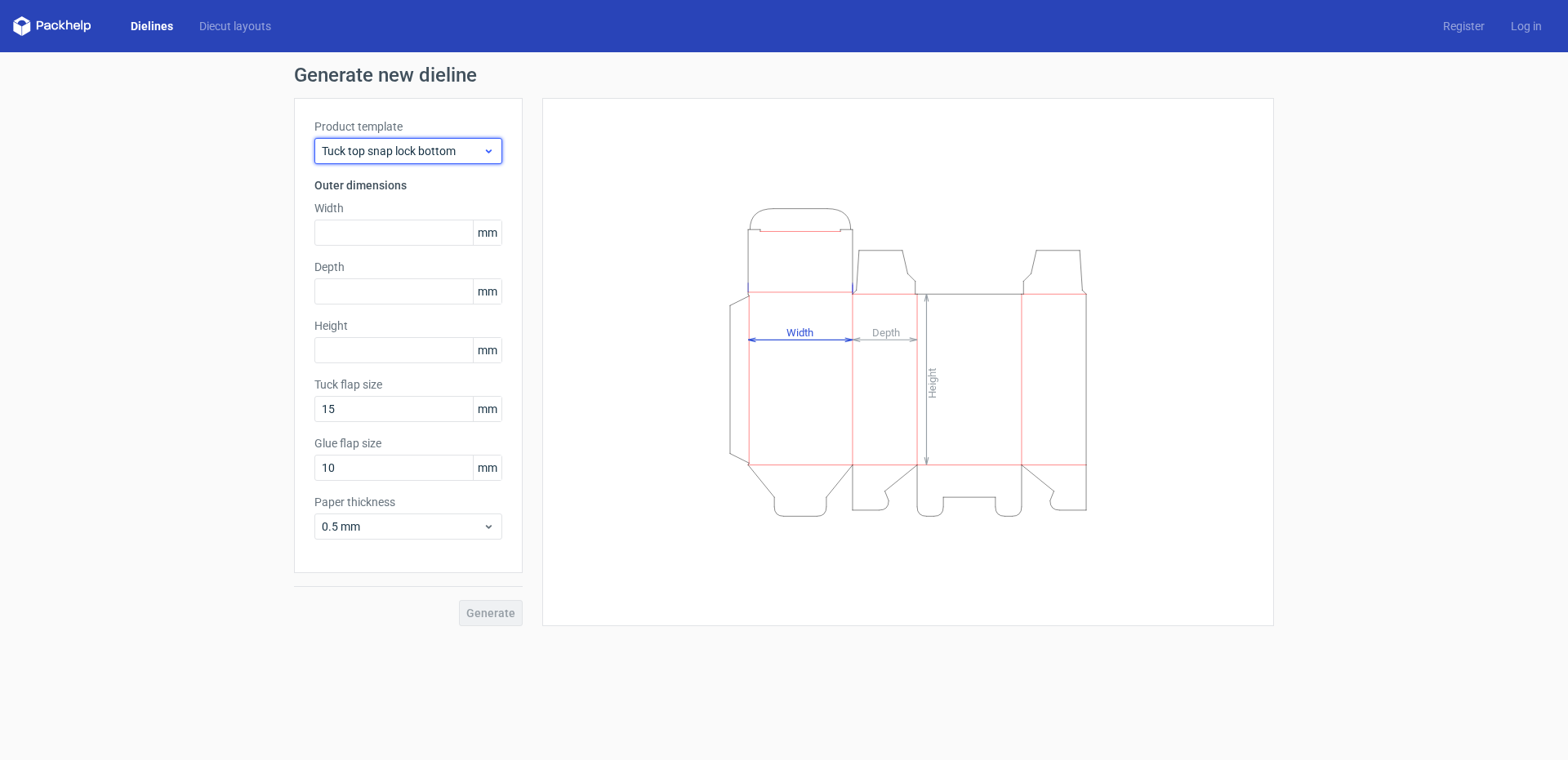
click at [427, 160] on div "Tuck top snap lock bottom" at bounding box center [408, 151] width 188 height 27
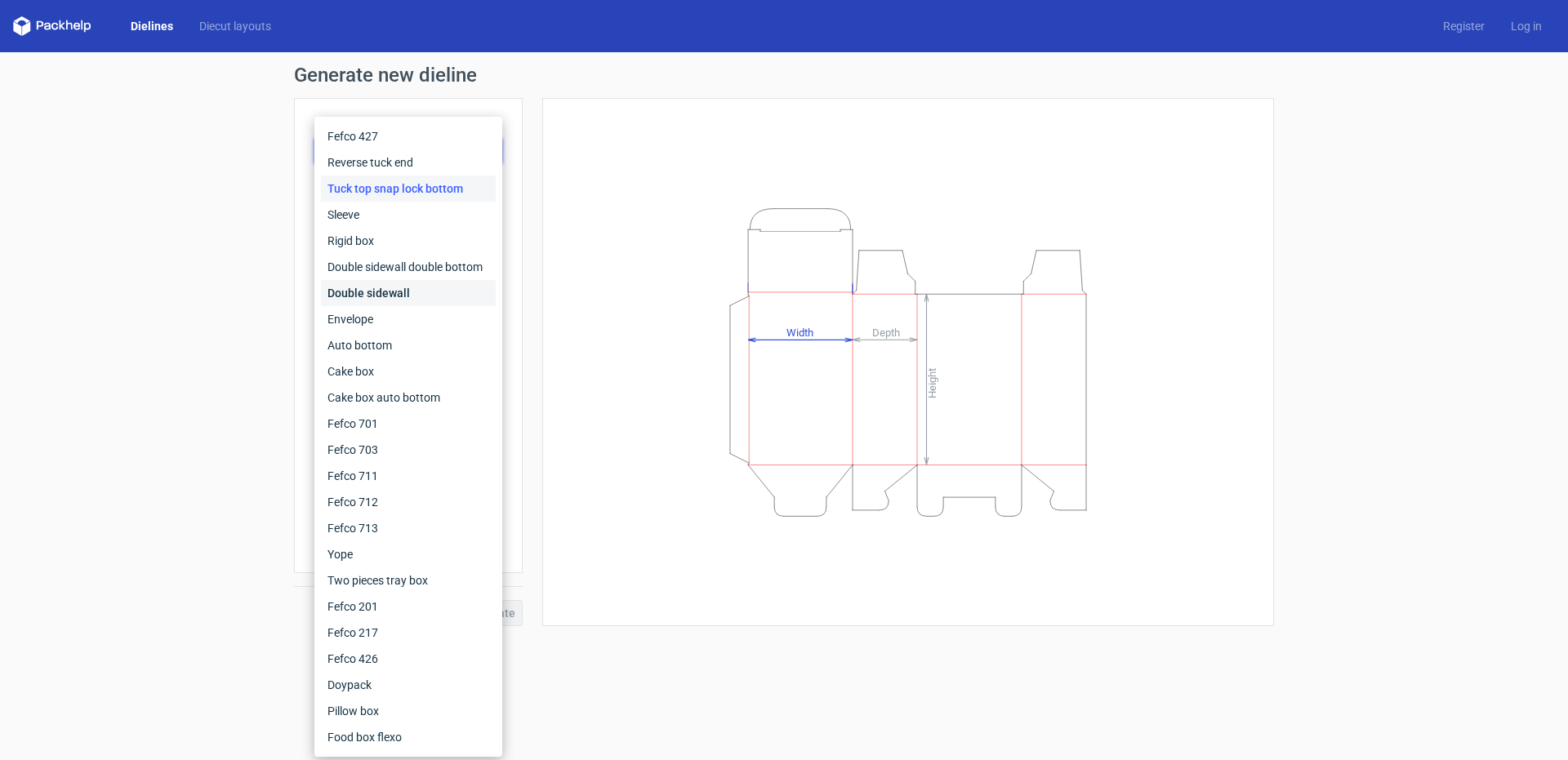
click at [418, 287] on div "Double sidewall" at bounding box center [408, 293] width 175 height 27
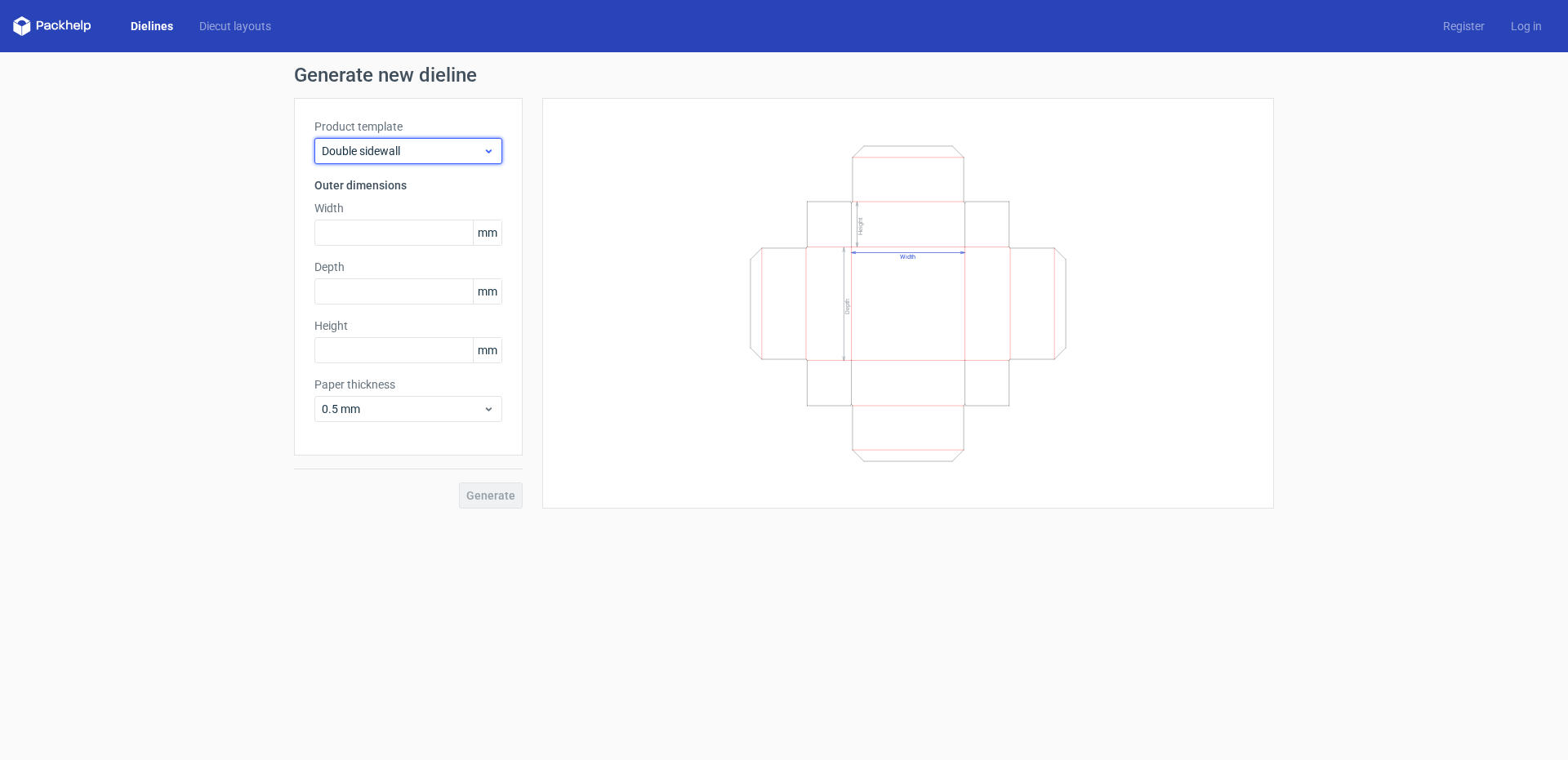
click at [413, 155] on span "Double sidewall" at bounding box center [401, 151] width 160 height 16
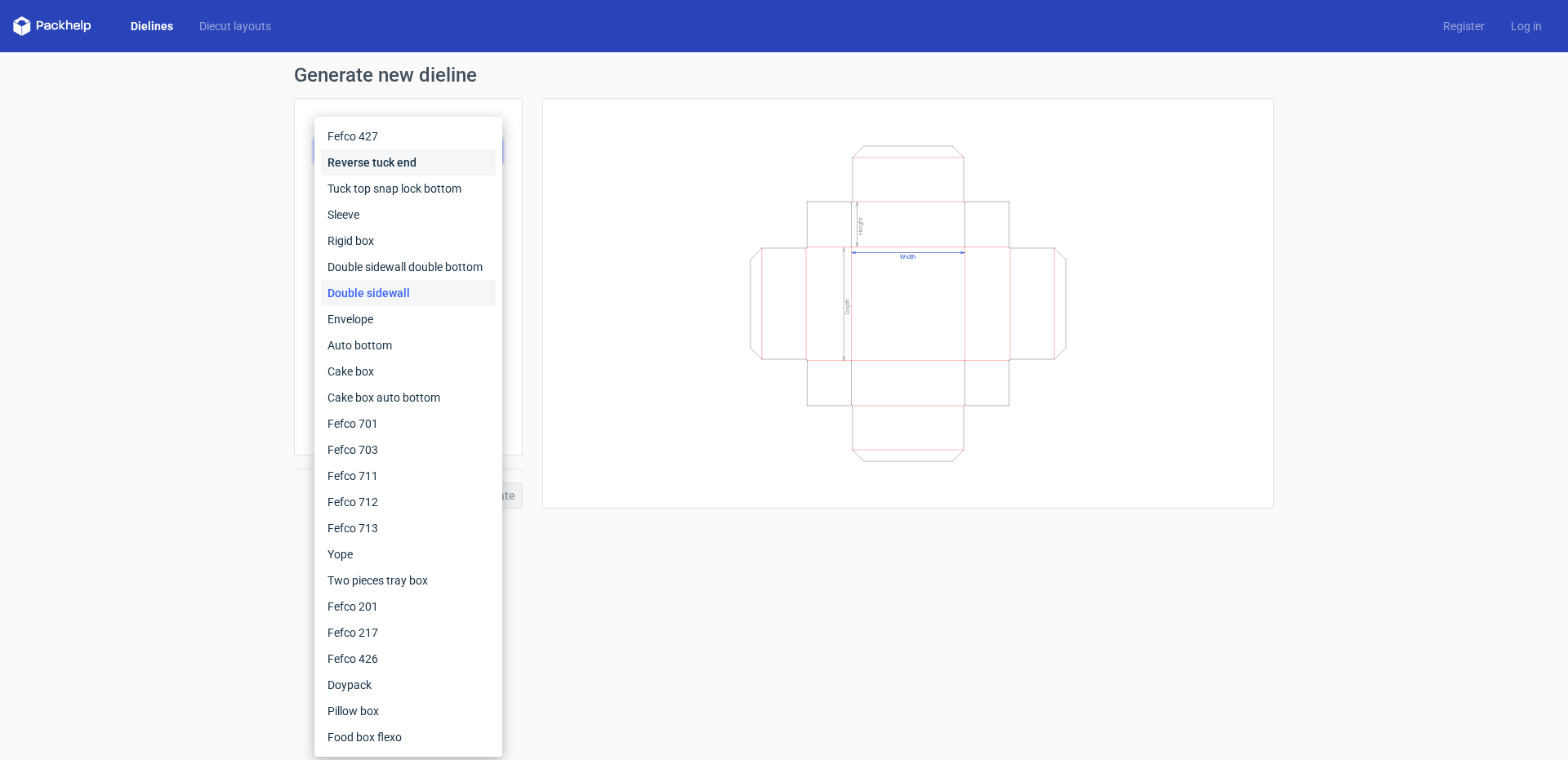
click at [403, 167] on div "Reverse tuck end" at bounding box center [408, 162] width 175 height 27
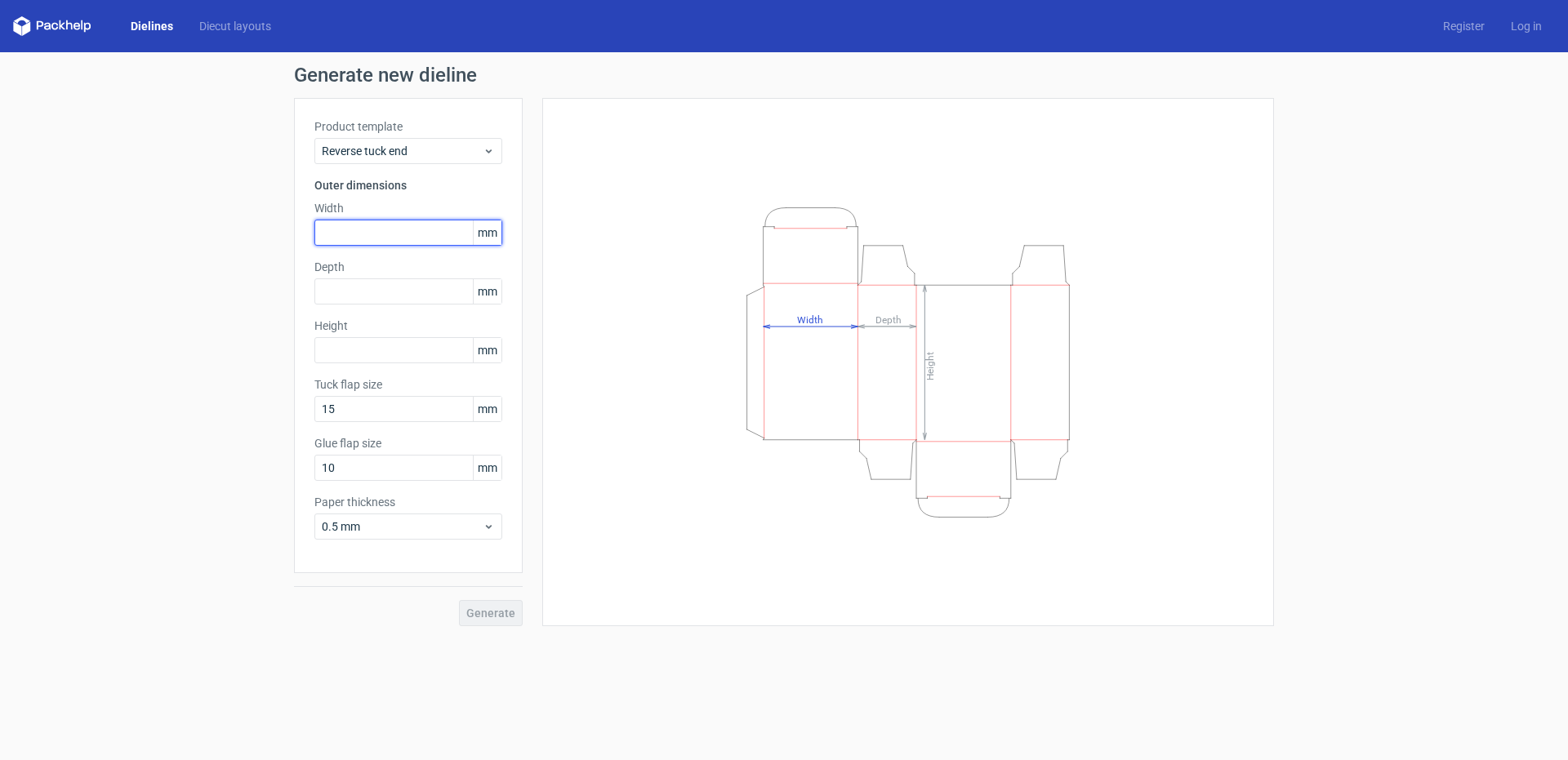
click at [383, 233] on input "text" at bounding box center [408, 232] width 188 height 27
type input "80"
type input "20"
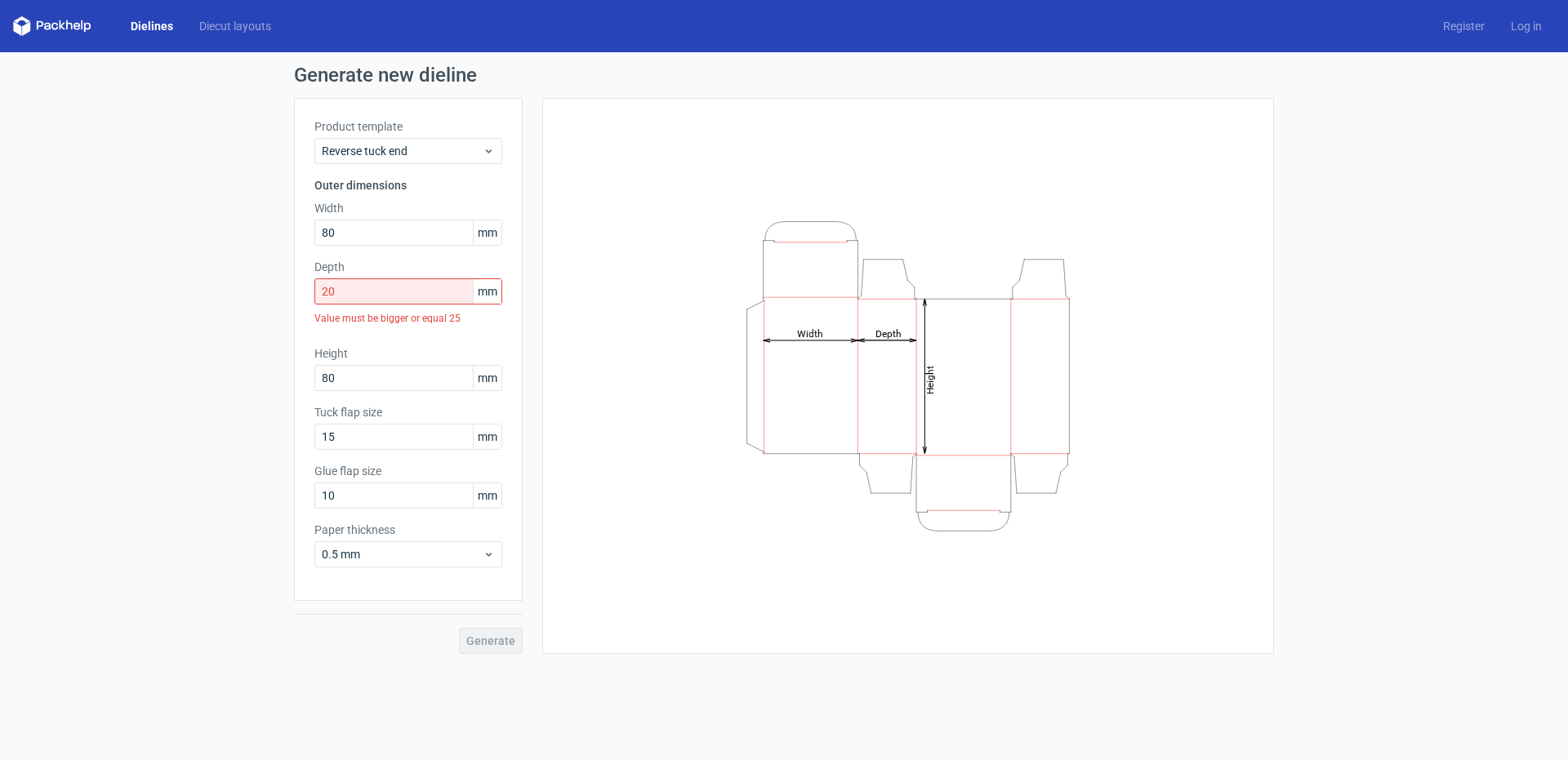
click at [371, 359] on label "Height" at bounding box center [408, 353] width 188 height 16
drag, startPoint x: 335, startPoint y: 382, endPoint x: 225, endPoint y: 336, distance: 119.2
click at [225, 336] on div "Generate new dieline Product template Reverse tuck end Outer dimensions Width 8…" at bounding box center [784, 360] width 1568 height 615
type input "20"
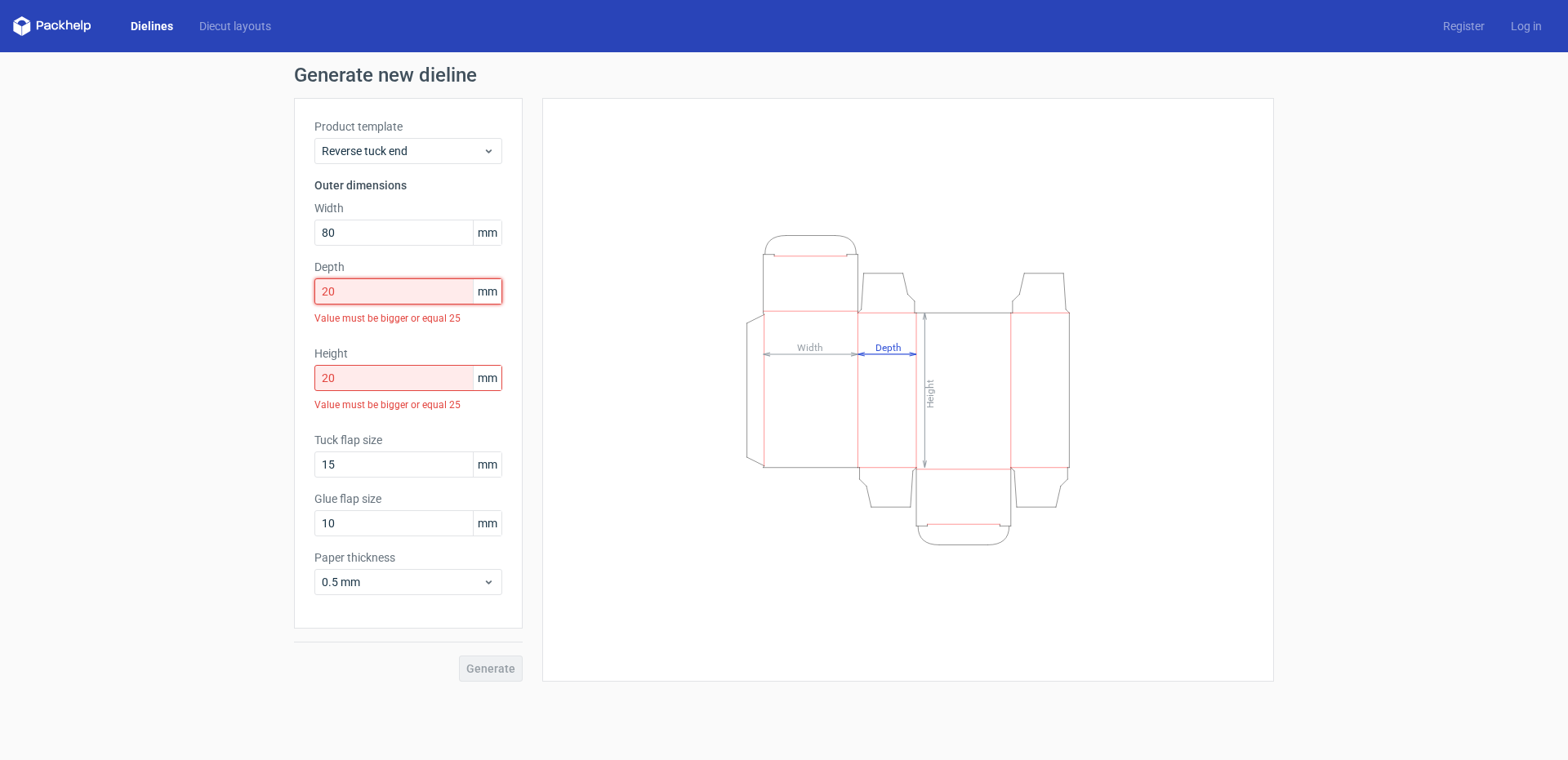
drag, startPoint x: 349, startPoint y: 295, endPoint x: 168, endPoint y: 299, distance: 181.0
click at [172, 301] on div "Generate new dieline Product template Reverse tuck end Outer dimensions Width 8…" at bounding box center [784, 373] width 1568 height 642
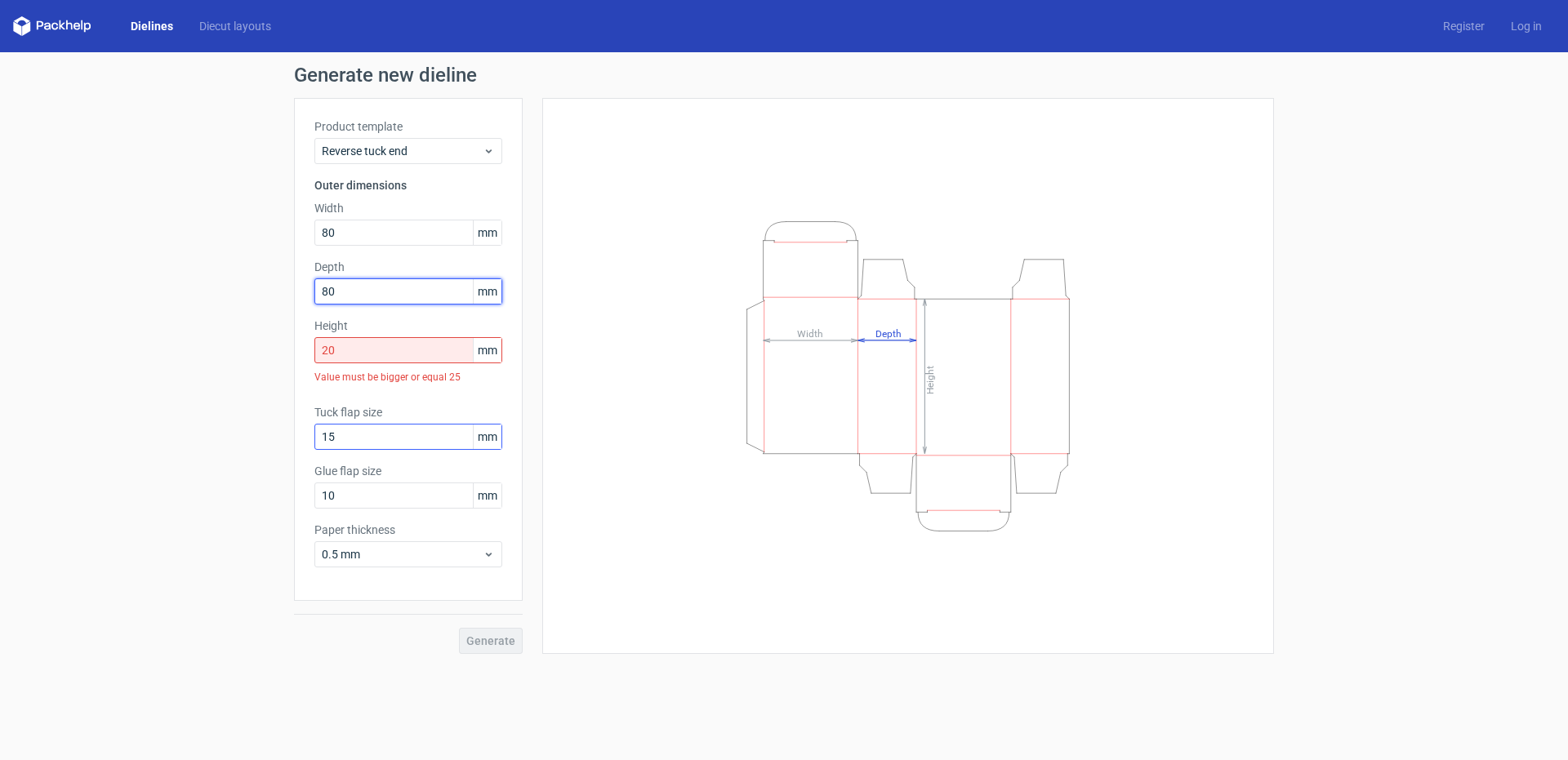
type input "80"
drag, startPoint x: 386, startPoint y: 435, endPoint x: 38, endPoint y: 395, distance: 350.3
click at [38, 395] on div "Generate new dieline Product template Reverse tuck end Outer dimensions Width 8…" at bounding box center [784, 360] width 1568 height 615
type input "20"
click at [584, 572] on div "Height Depth Width" at bounding box center [908, 376] width 691 height 515
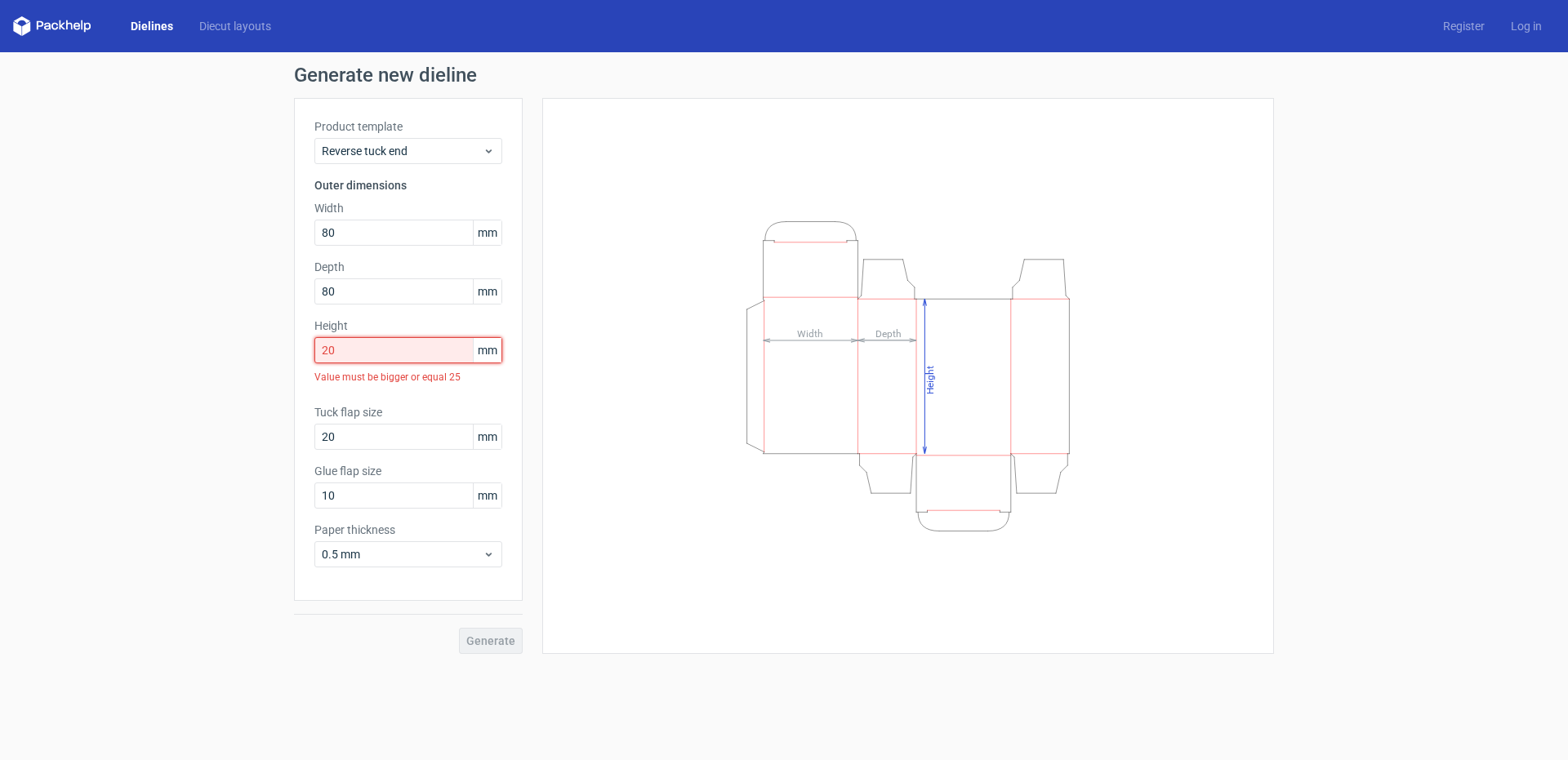
drag, startPoint x: 276, startPoint y: 337, endPoint x: 222, endPoint y: 313, distance: 59.1
click at [224, 315] on div "Generate new dieline Product template Reverse tuck end Outer dimensions Width 8…" at bounding box center [784, 360] width 1568 height 615
drag, startPoint x: 361, startPoint y: 242, endPoint x: 206, endPoint y: 213, distance: 157.7
click at [208, 216] on div "Generate new dieline Product template Reverse tuck end Outer dimensions Width 8…" at bounding box center [784, 360] width 1568 height 615
type input "80"
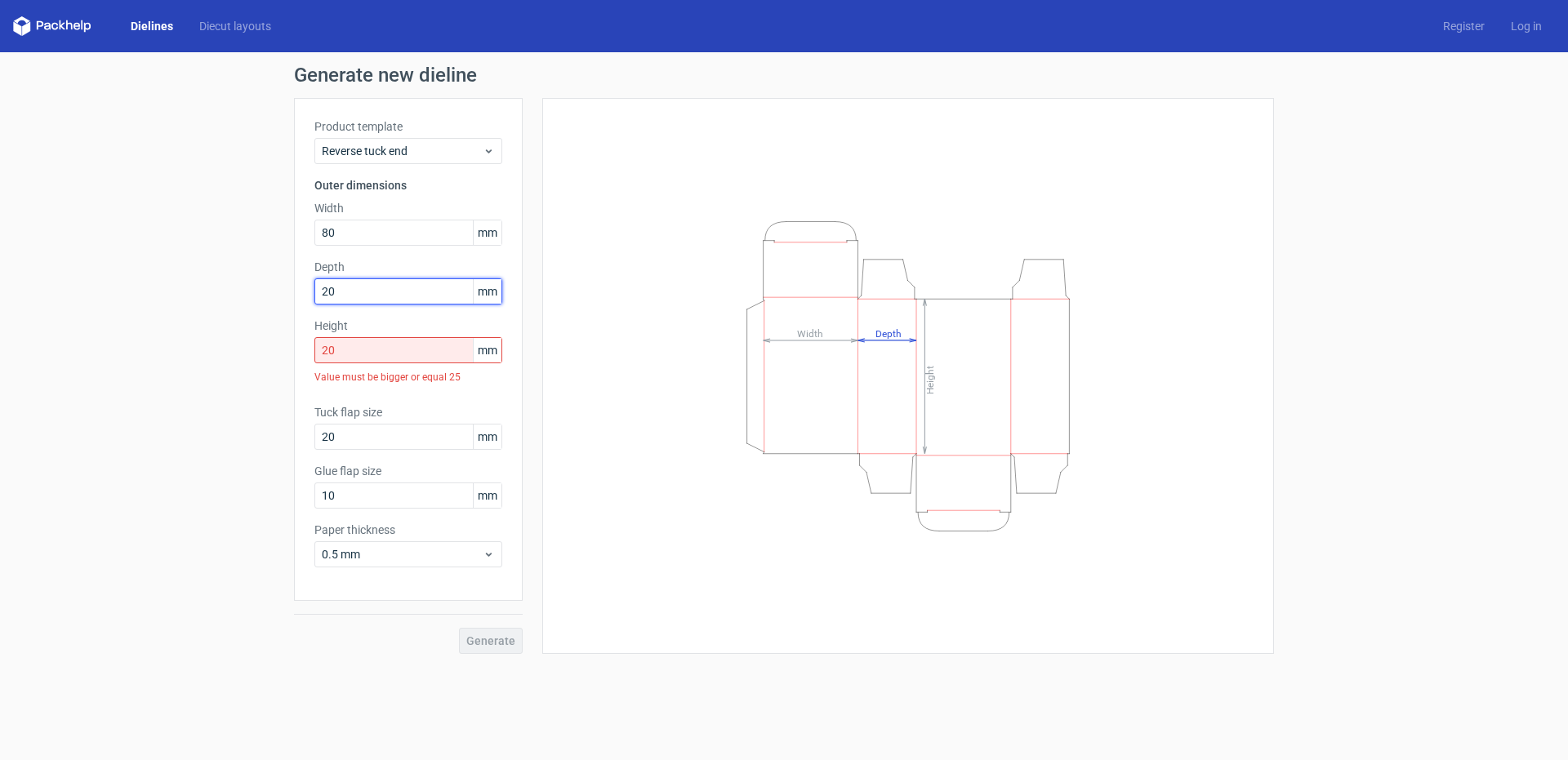
type input "20"
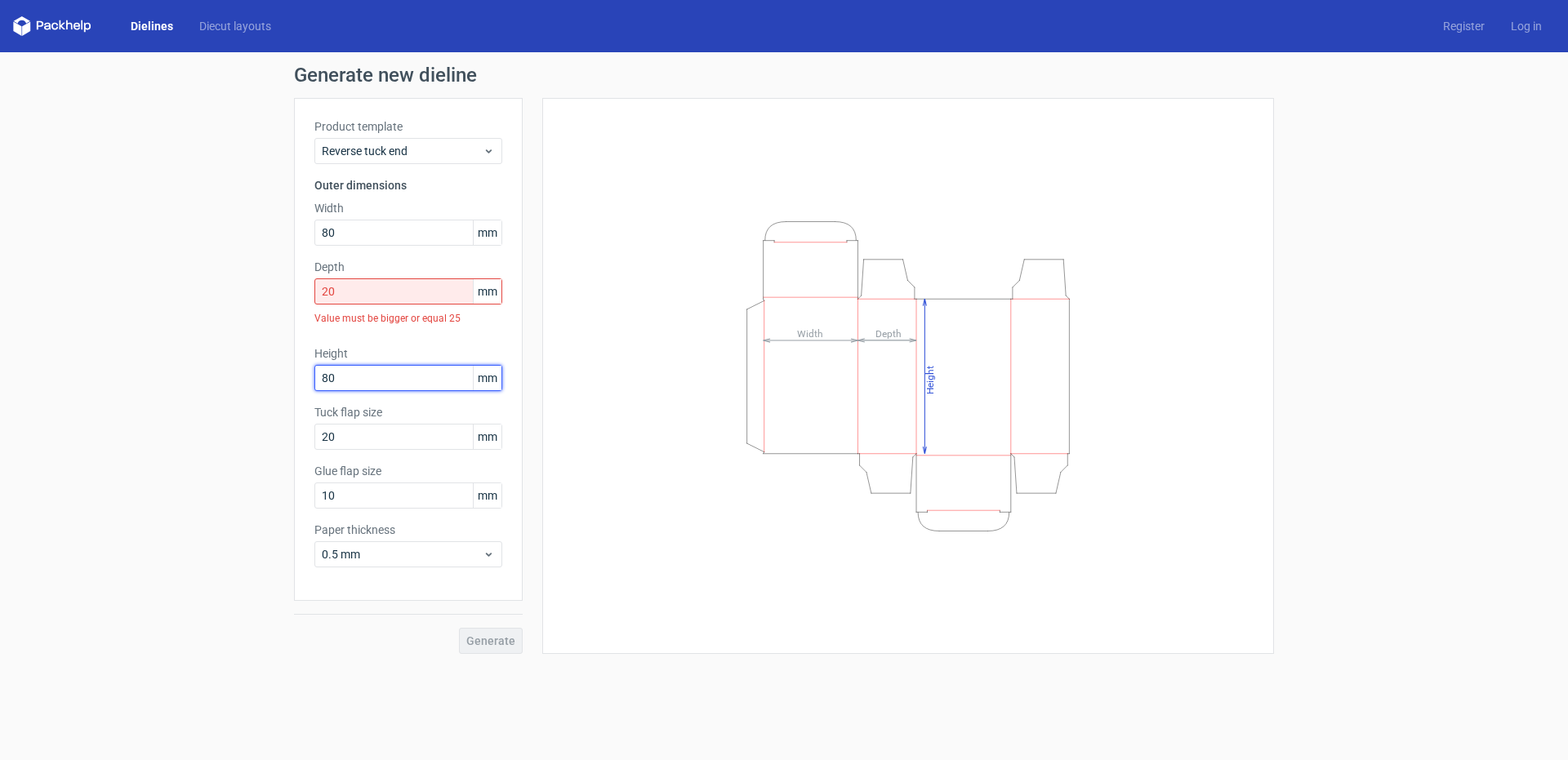
type input "80"
drag, startPoint x: 220, startPoint y: 271, endPoint x: 211, endPoint y: 269, distance: 9.2
click at [214, 269] on div "Generate new dieline Product template Reverse tuck end Outer dimensions Width 8…" at bounding box center [784, 360] width 1568 height 615
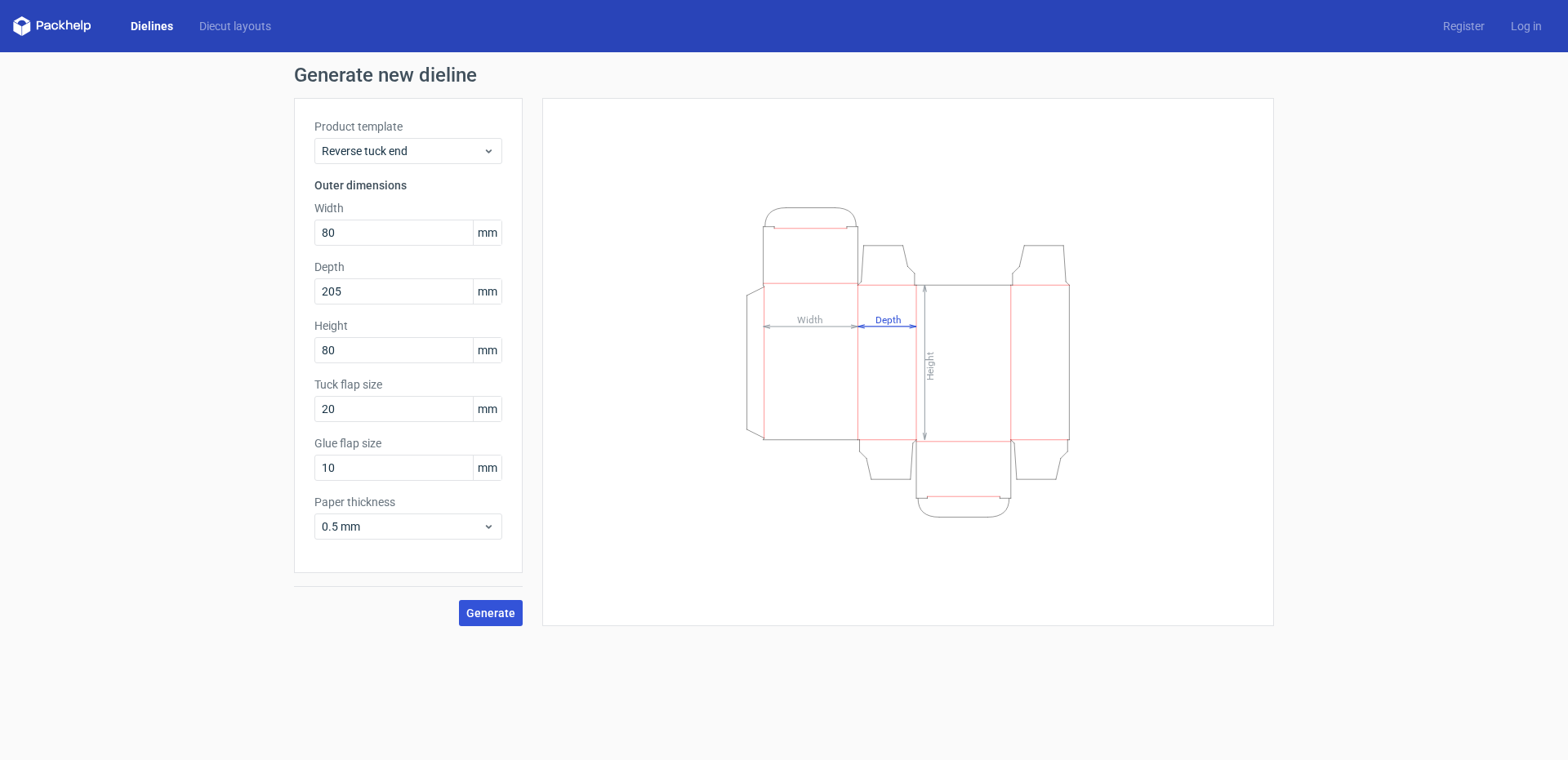
click at [501, 621] on button "Generate" at bounding box center [490, 613] width 64 height 27
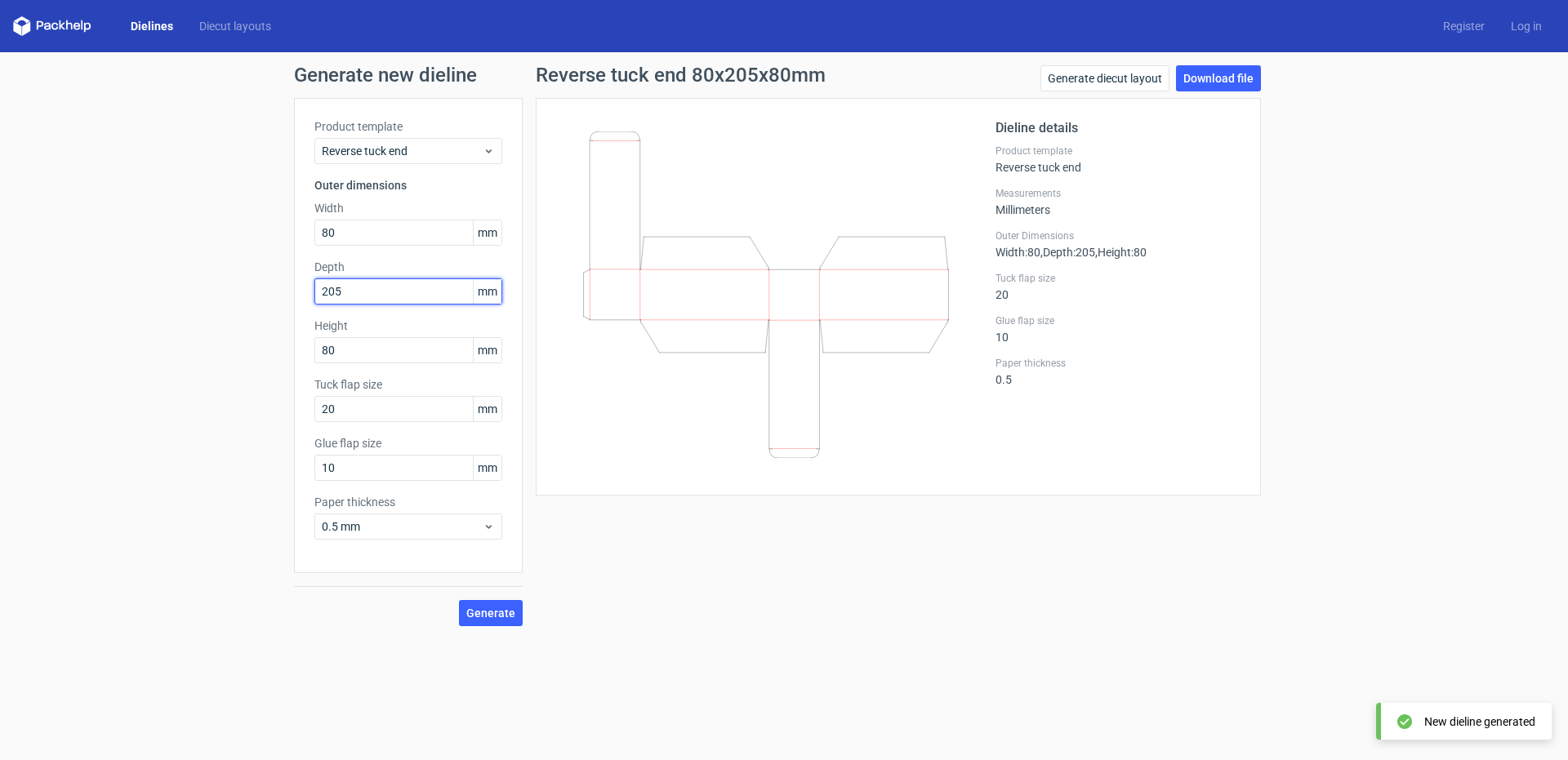
click at [371, 294] on input "205" at bounding box center [408, 291] width 188 height 27
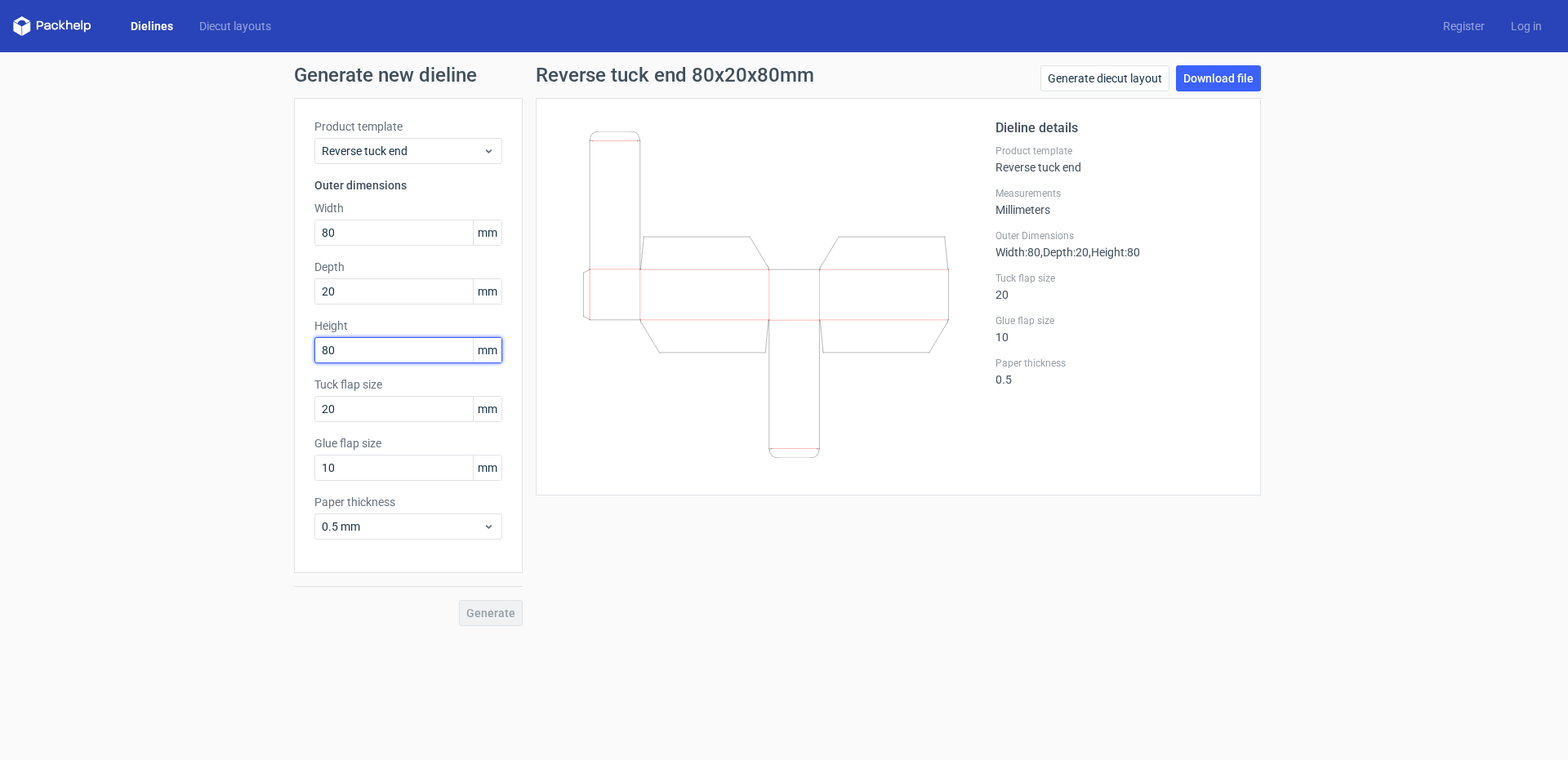
click at [415, 354] on div "Height 80 mm" at bounding box center [408, 341] width 188 height 46
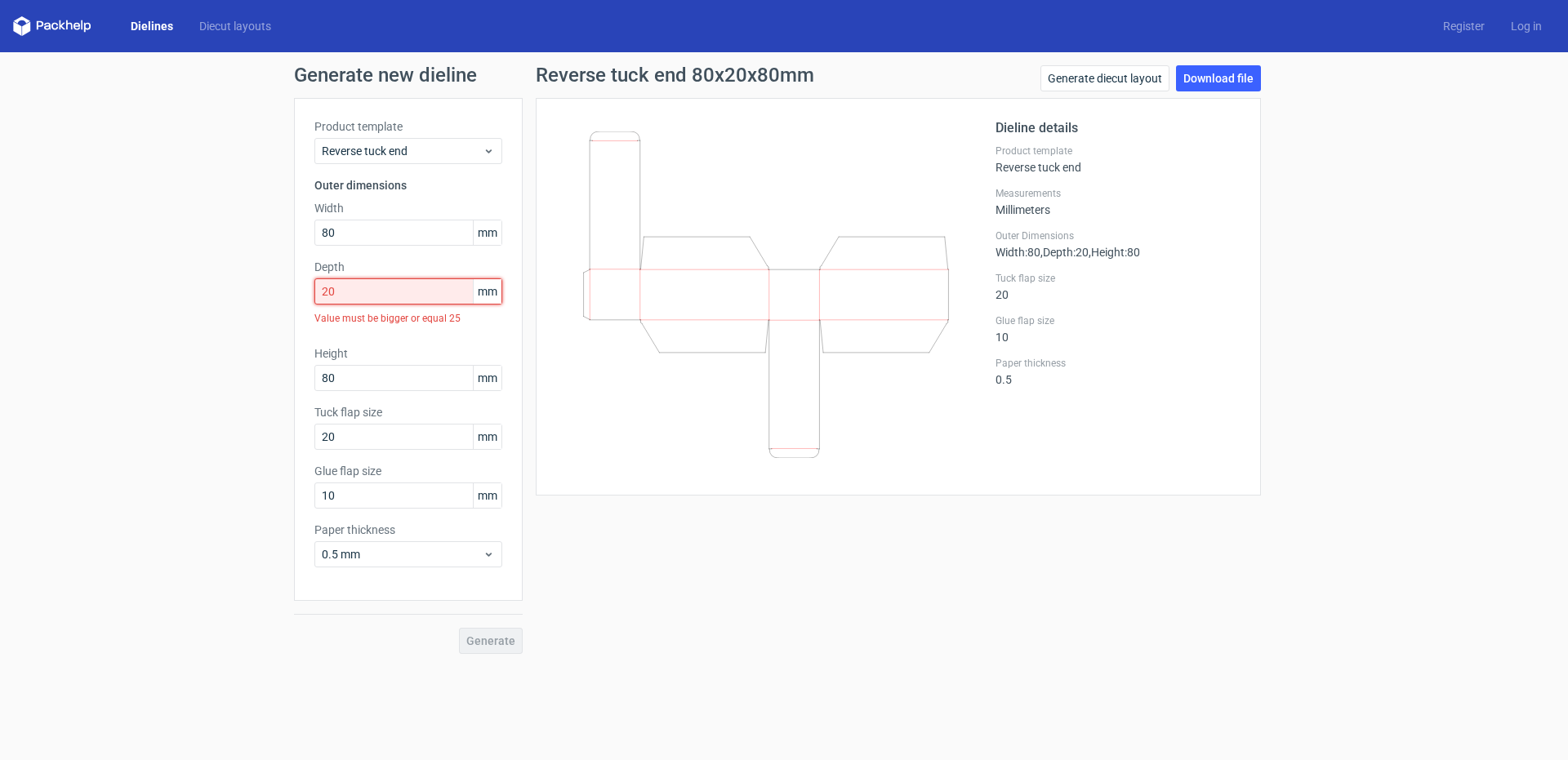
drag, startPoint x: 383, startPoint y: 290, endPoint x: 166, endPoint y: 269, distance: 218.0
click at [167, 269] on div "Generate new dieline Product template Reverse tuck end Outer dimensions Width 8…" at bounding box center [784, 360] width 1568 height 615
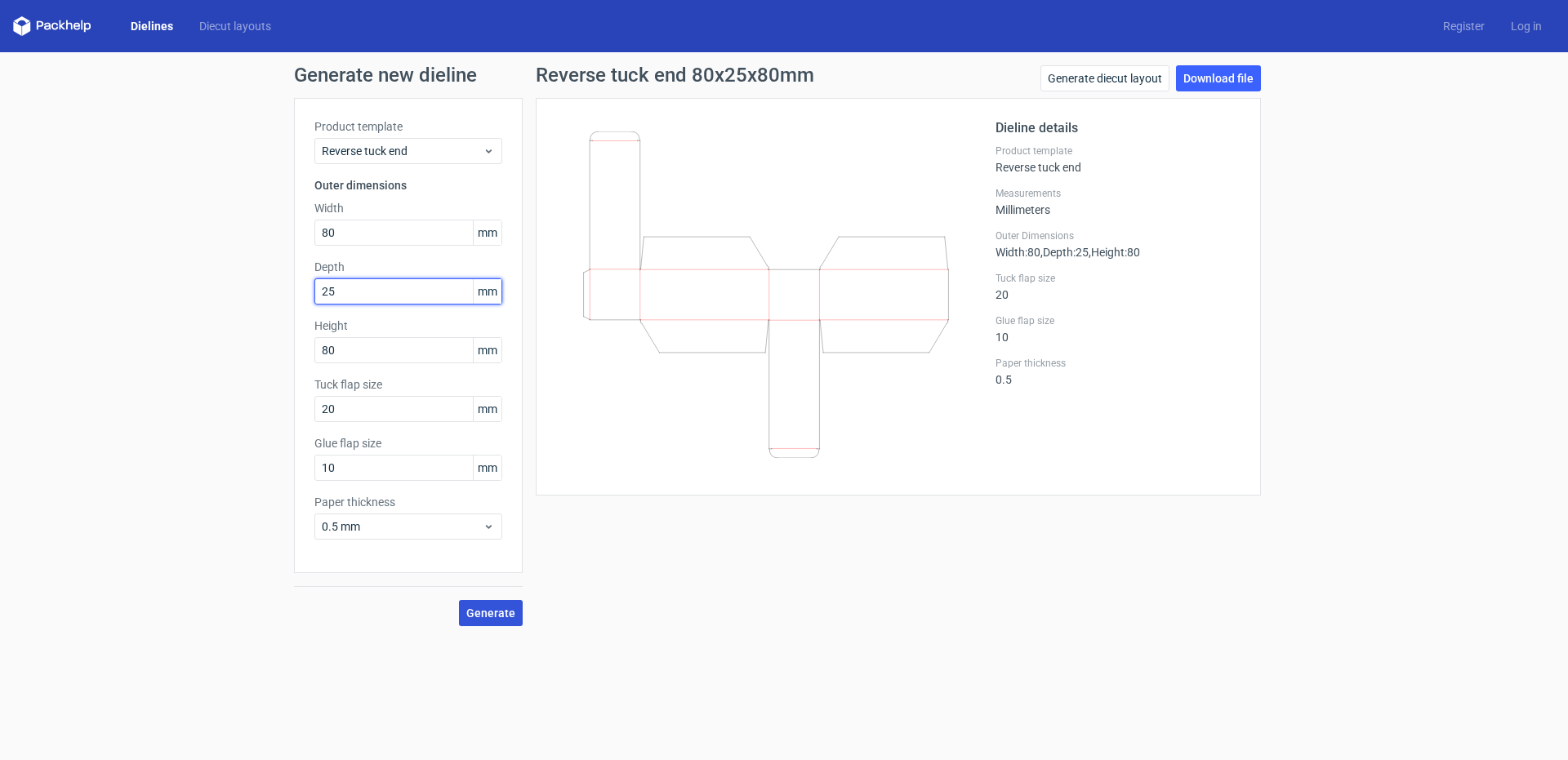
type input "25"
click at [502, 611] on span "Generate" at bounding box center [491, 613] width 49 height 11
click at [1239, 76] on link "Download file" at bounding box center [1218, 79] width 84 height 27
